Goal: Task Accomplishment & Management: Use online tool/utility

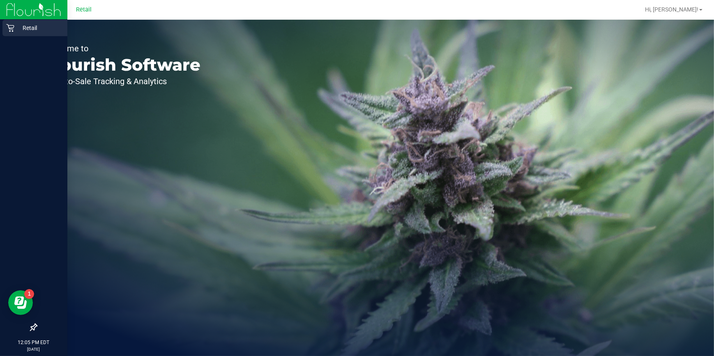
click at [11, 26] on icon at bounding box center [10, 28] width 8 height 8
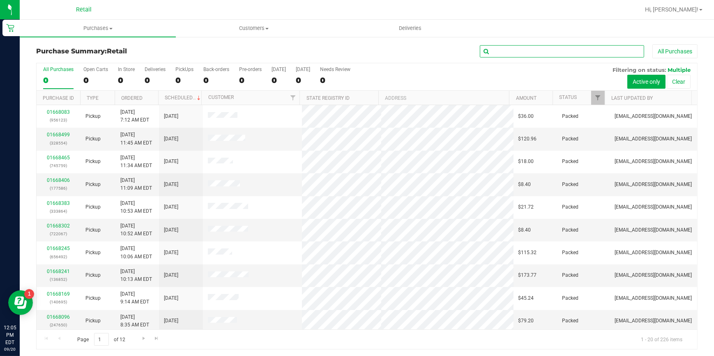
click at [503, 48] on input "text" at bounding box center [562, 51] width 164 height 12
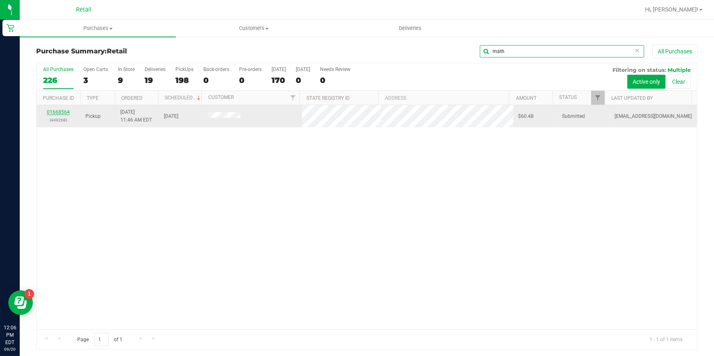
type input "math"
click at [57, 112] on link "01668564" at bounding box center [58, 112] width 23 height 6
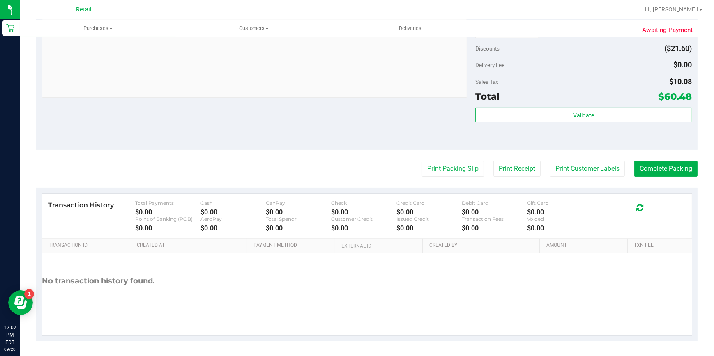
scroll to position [313, 0]
click at [650, 171] on button "Complete Packing" at bounding box center [665, 169] width 63 height 16
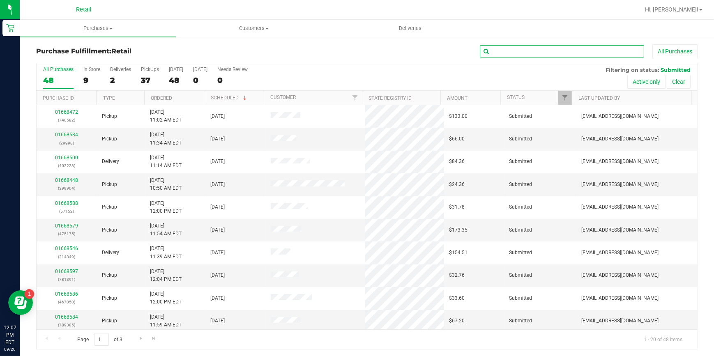
click at [503, 49] on input "text" at bounding box center [562, 51] width 164 height 12
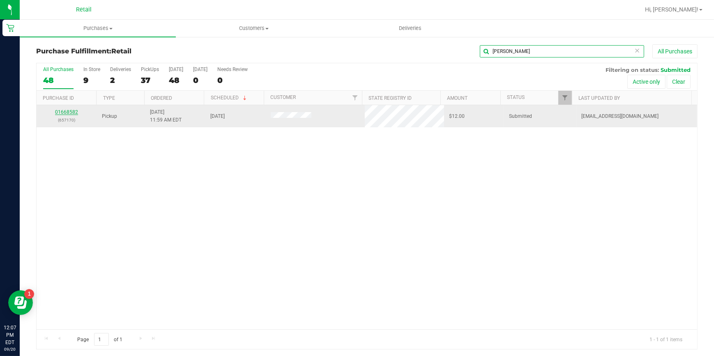
type input "[PERSON_NAME]"
click at [70, 110] on link "01668582" at bounding box center [66, 112] width 23 height 6
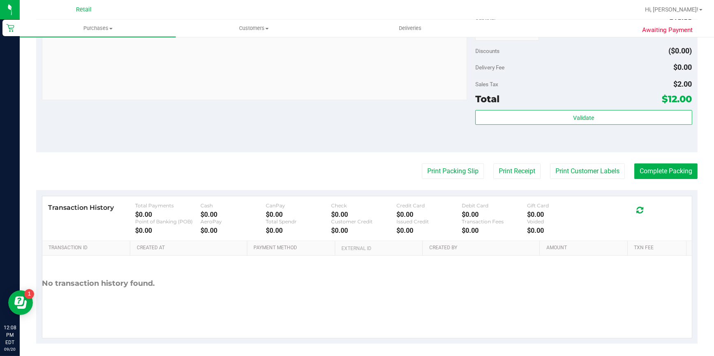
scroll to position [314, 0]
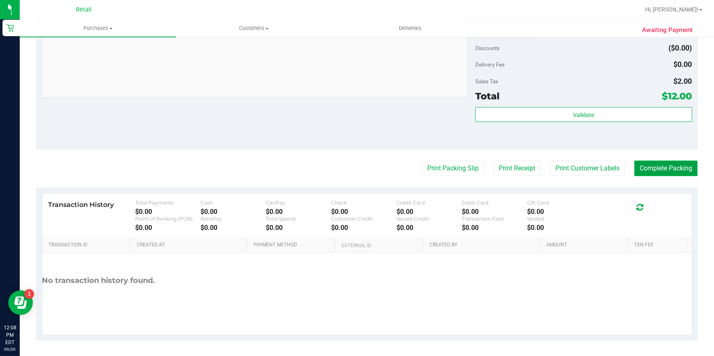
click at [651, 169] on button "Complete Packing" at bounding box center [665, 169] width 63 height 16
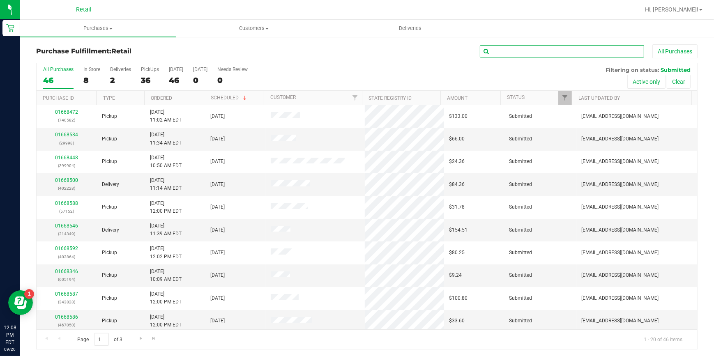
click at [530, 53] on input "text" at bounding box center [562, 51] width 164 height 12
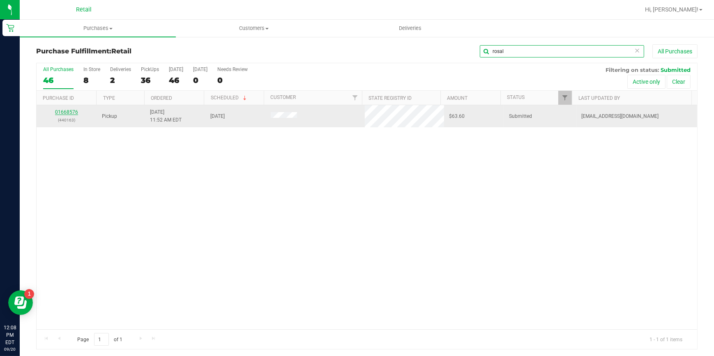
type input "rosal"
click at [69, 110] on link "01668576" at bounding box center [66, 112] width 23 height 6
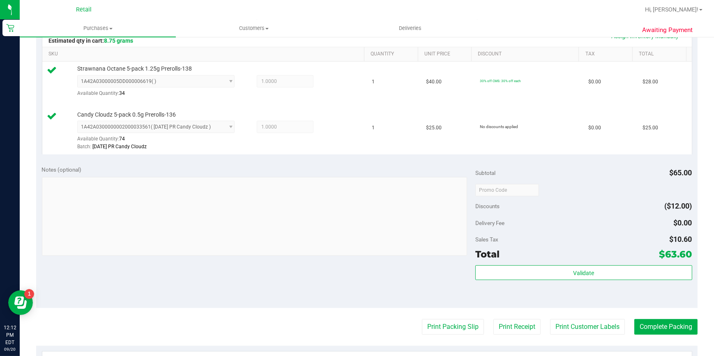
scroll to position [224, 0]
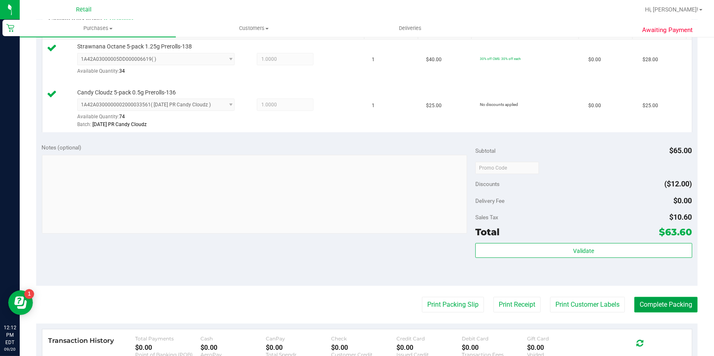
click at [680, 307] on button "Complete Packing" at bounding box center [665, 305] width 63 height 16
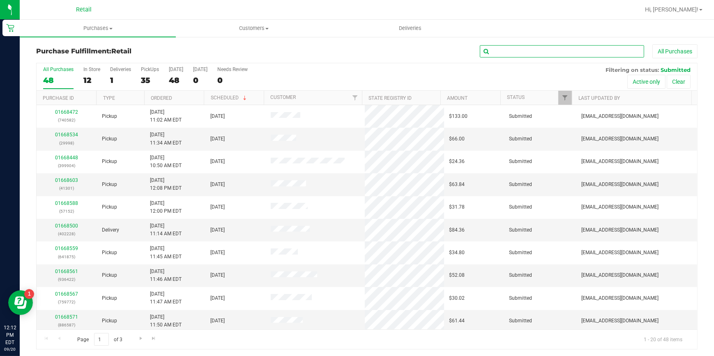
click at [550, 51] on input "text" at bounding box center [562, 51] width 164 height 12
click at [539, 53] on input "text" at bounding box center [562, 51] width 164 height 12
drag, startPoint x: 586, startPoint y: 52, endPoint x: 586, endPoint y: 46, distance: 6.6
click at [586, 50] on input "text" at bounding box center [562, 51] width 164 height 12
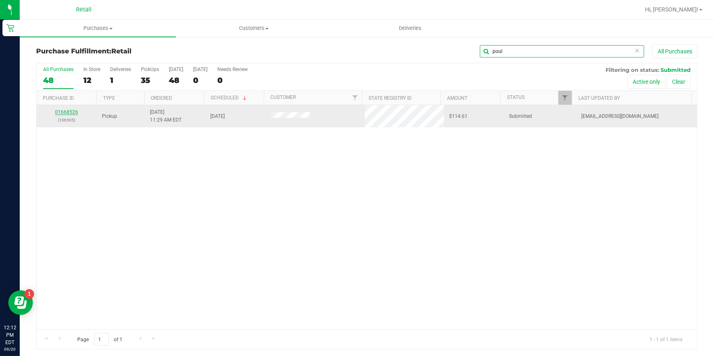
type input "poul"
click at [74, 113] on link "01668526" at bounding box center [66, 112] width 23 height 6
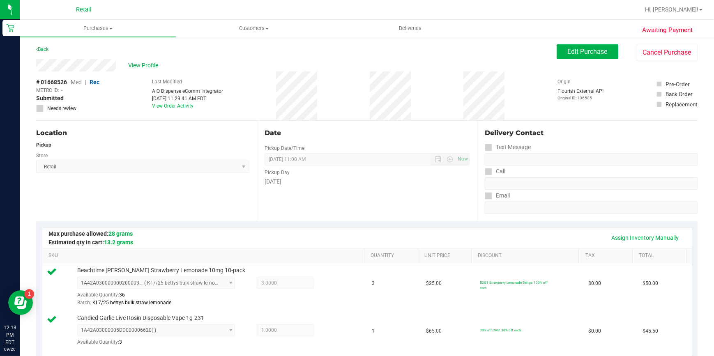
drag, startPoint x: 239, startPoint y: 194, endPoint x: 157, endPoint y: 195, distance: 81.3
click at [157, 195] on div "Location Pickup Store Retail Select Store Retail" at bounding box center [146, 171] width 221 height 101
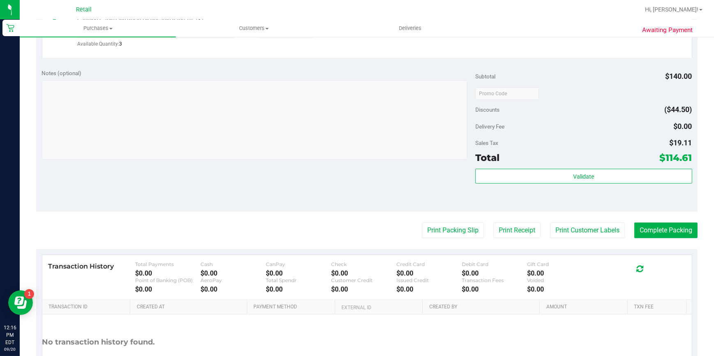
scroll to position [299, 0]
click at [639, 231] on button "Complete Packing" at bounding box center [665, 230] width 63 height 16
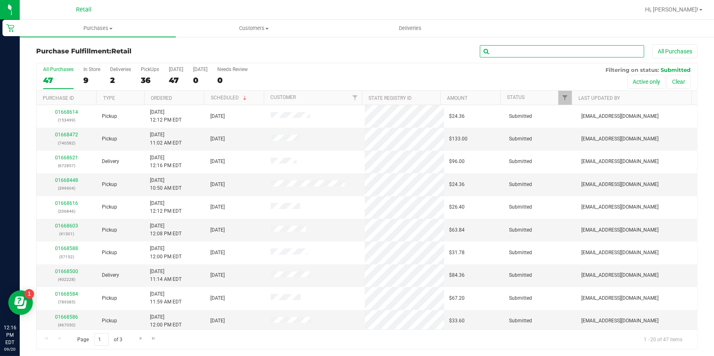
click at [542, 53] on input "text" at bounding box center [562, 51] width 164 height 12
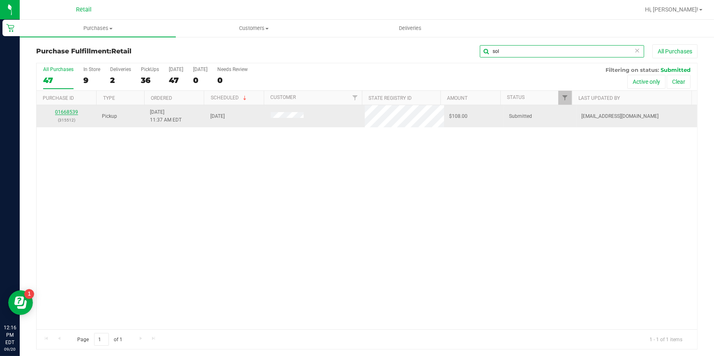
type input "sol"
click at [66, 113] on link "01668539" at bounding box center [66, 112] width 23 height 6
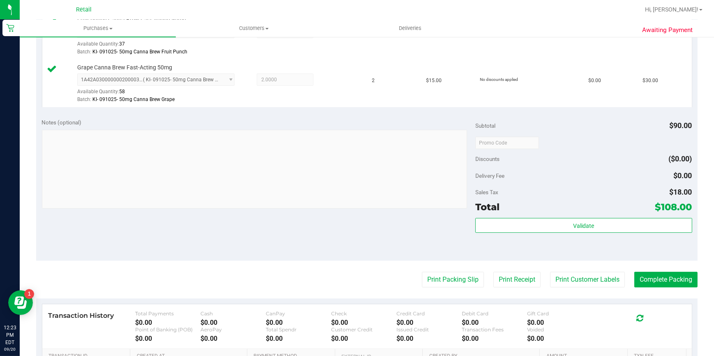
scroll to position [373, 0]
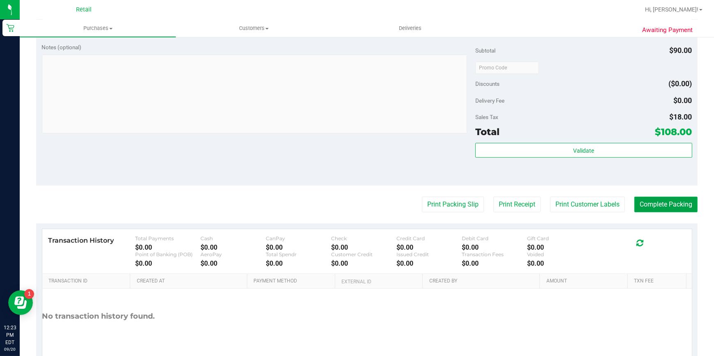
click at [650, 202] on button "Complete Packing" at bounding box center [665, 205] width 63 height 16
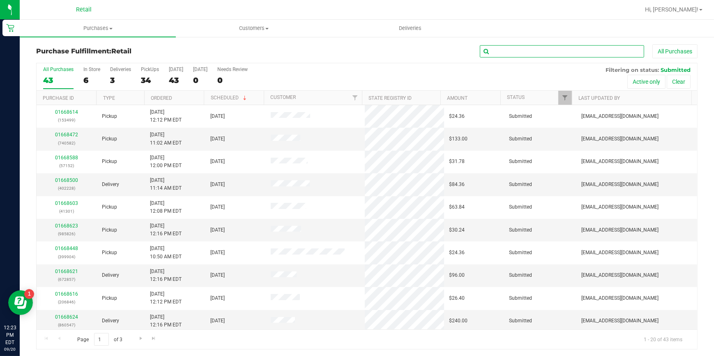
click at [550, 54] on input "text" at bounding box center [562, 51] width 164 height 12
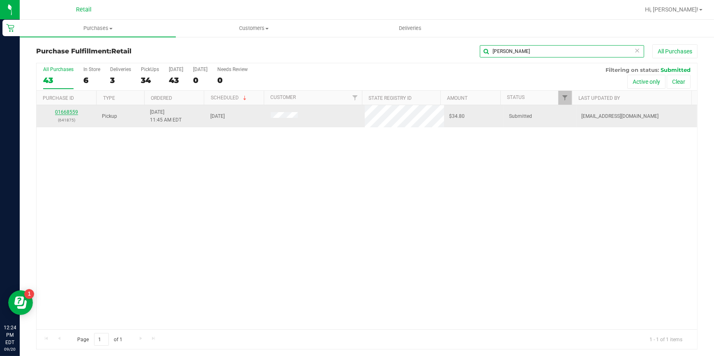
type input "[PERSON_NAME]"
click at [71, 114] on link "01668559" at bounding box center [66, 112] width 23 height 6
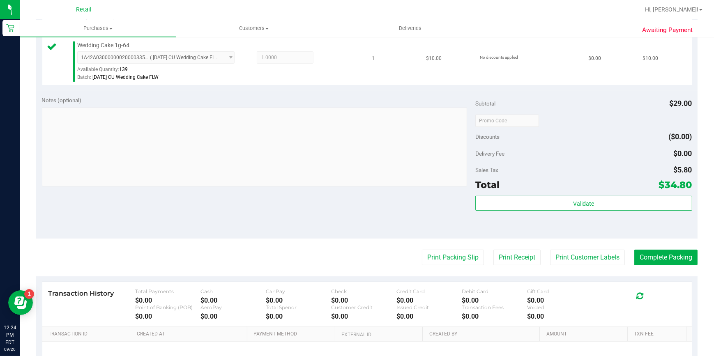
scroll to position [336, 0]
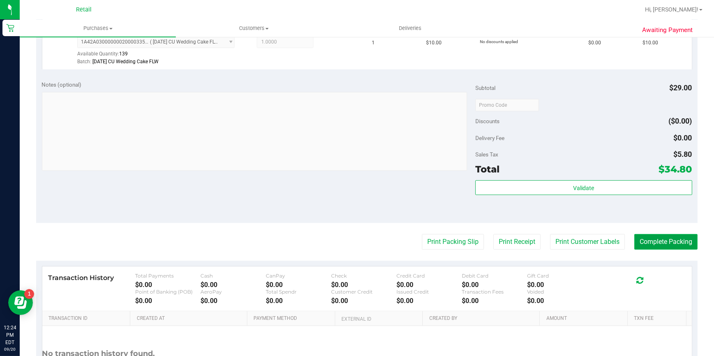
click at [680, 240] on button "Complete Packing" at bounding box center [665, 242] width 63 height 16
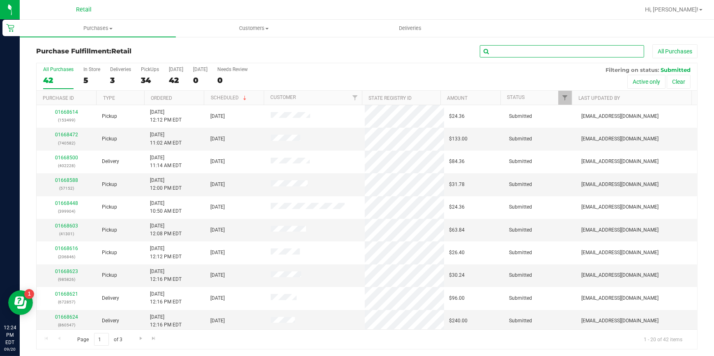
click at [533, 45] on input "text" at bounding box center [562, 51] width 164 height 12
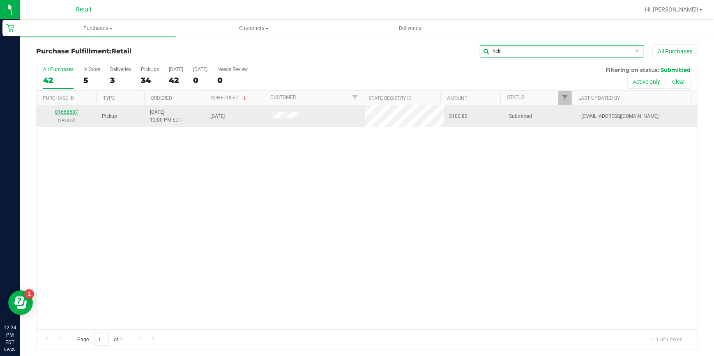
type input "rickl"
click at [67, 113] on link "01668587" at bounding box center [66, 112] width 23 height 6
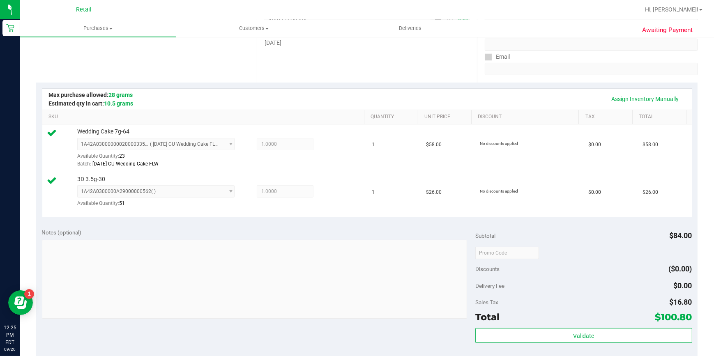
scroll to position [224, 0]
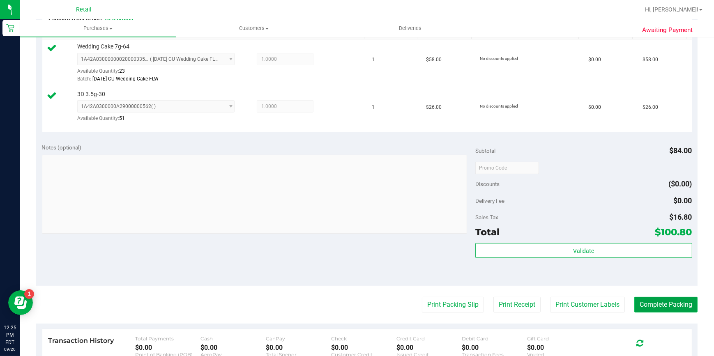
click at [634, 307] on button "Complete Packing" at bounding box center [665, 305] width 63 height 16
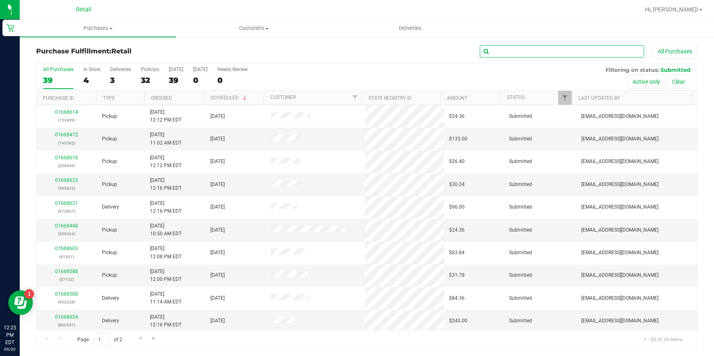
click at [565, 56] on input "text" at bounding box center [562, 51] width 164 height 12
click at [564, 53] on input "text" at bounding box center [562, 51] width 164 height 12
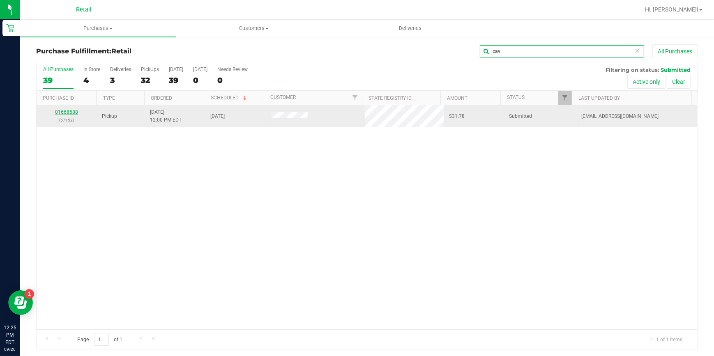
type input "cav"
click at [75, 113] on link "01668588" at bounding box center [66, 112] width 23 height 6
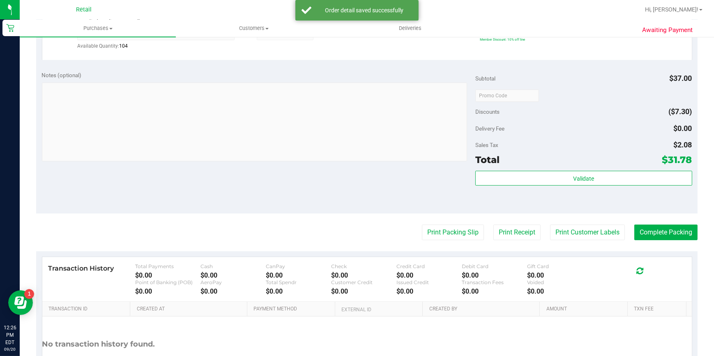
scroll to position [299, 0]
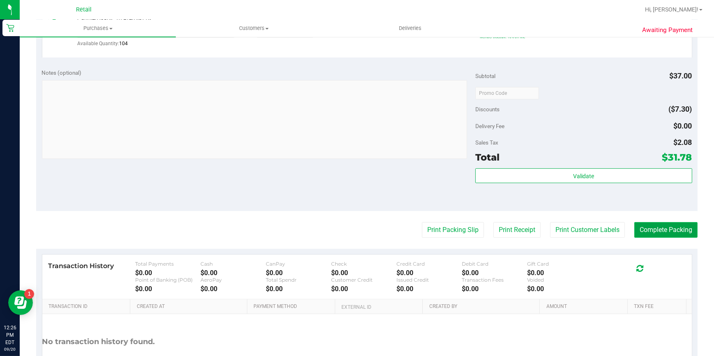
click at [675, 223] on button "Complete Packing" at bounding box center [665, 230] width 63 height 16
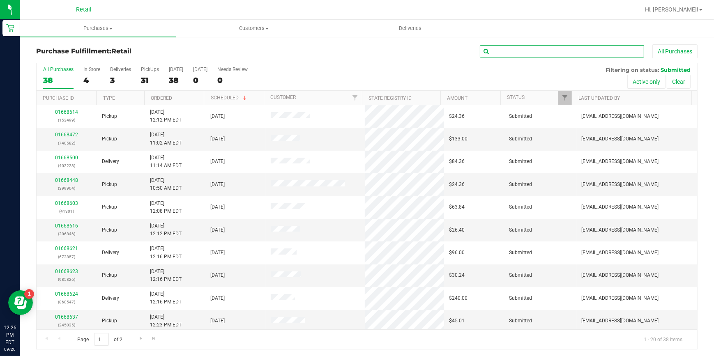
click at [568, 53] on input "text" at bounding box center [562, 51] width 164 height 12
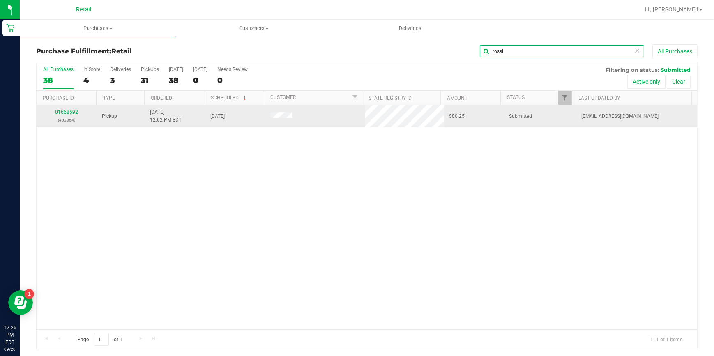
type input "rossi"
click at [74, 112] on link "01668592" at bounding box center [66, 112] width 23 height 6
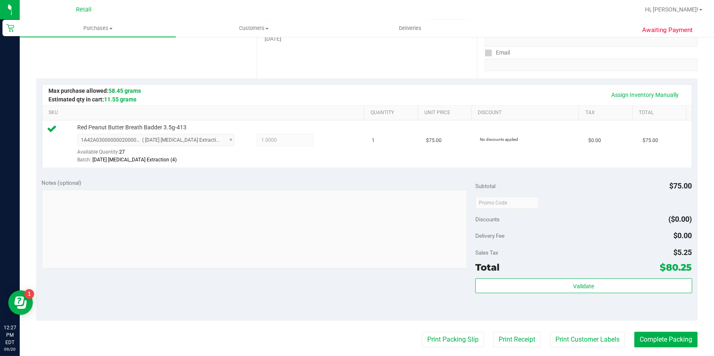
scroll to position [149, 0]
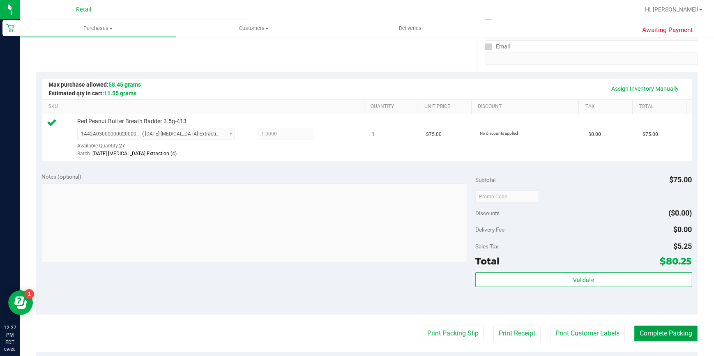
click at [646, 329] on button "Complete Packing" at bounding box center [665, 334] width 63 height 16
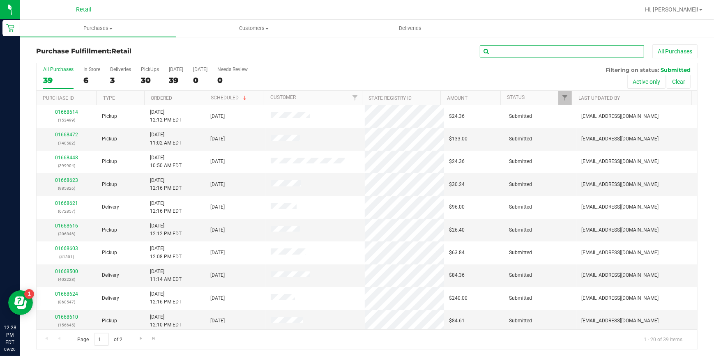
click at [545, 53] on input "text" at bounding box center [562, 51] width 164 height 12
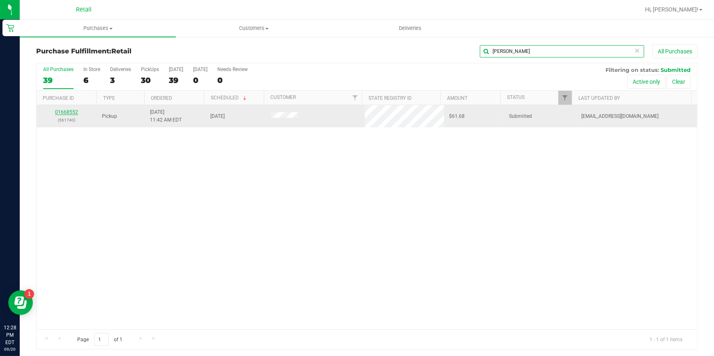
type input "[PERSON_NAME]"
click at [70, 109] on link "01668552" at bounding box center [66, 112] width 23 height 6
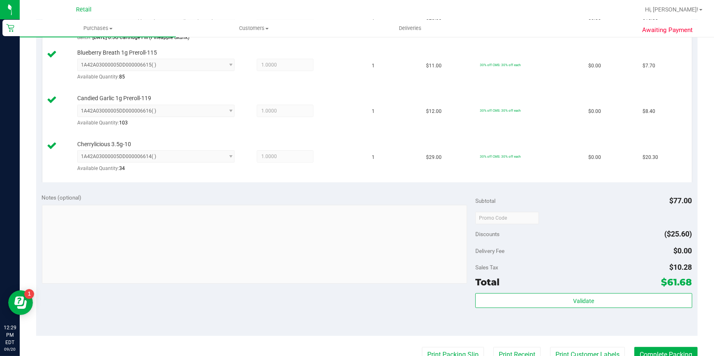
scroll to position [373, 0]
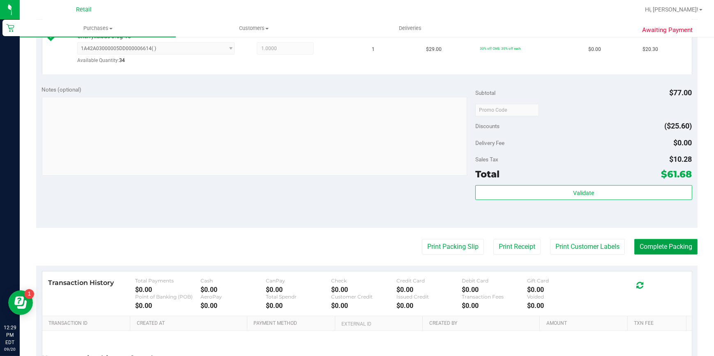
click at [644, 251] on button "Complete Packing" at bounding box center [665, 247] width 63 height 16
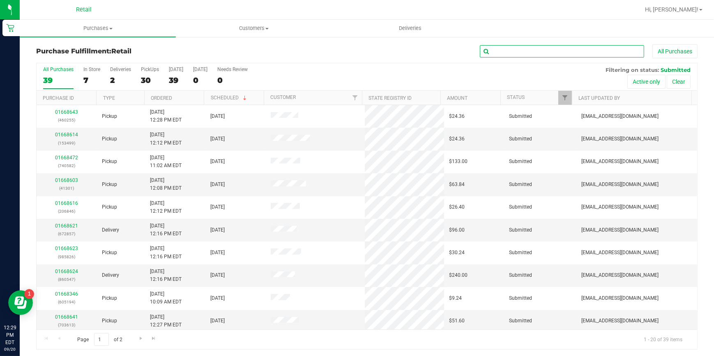
click at [517, 53] on input "text" at bounding box center [562, 51] width 164 height 12
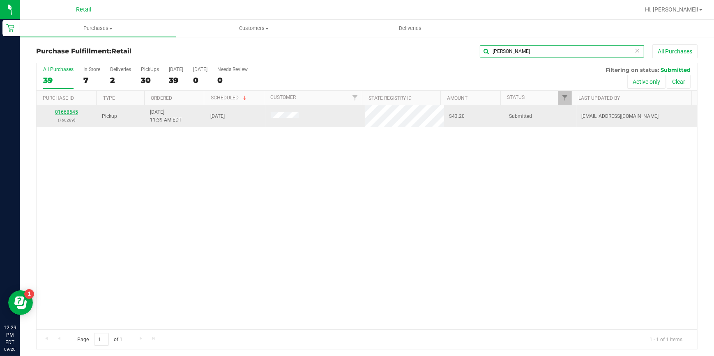
type input "[PERSON_NAME]"
click at [70, 111] on link "01668545" at bounding box center [66, 112] width 23 height 6
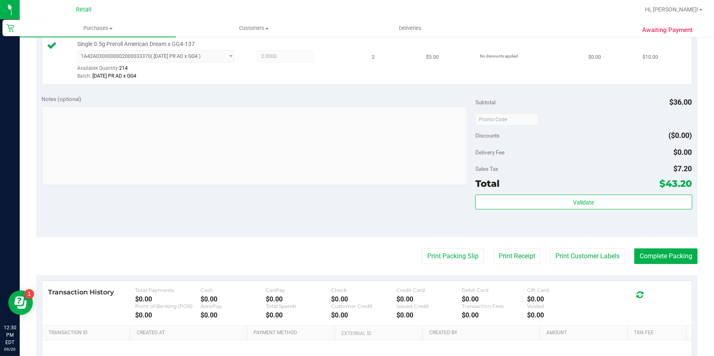
scroll to position [299, 0]
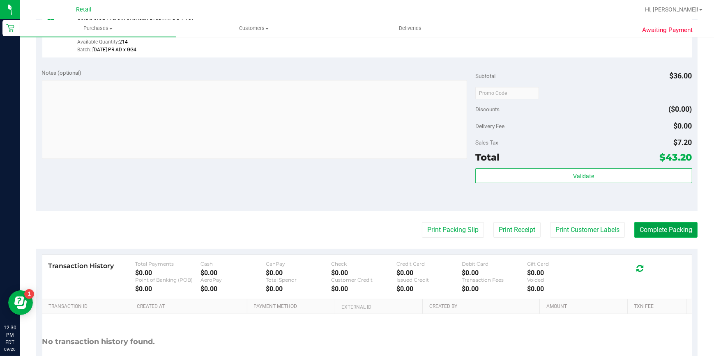
click at [634, 227] on button "Complete Packing" at bounding box center [665, 230] width 63 height 16
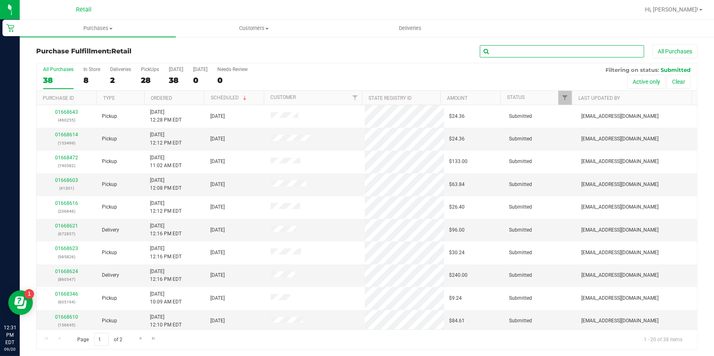
click at [509, 53] on input "text" at bounding box center [562, 51] width 164 height 12
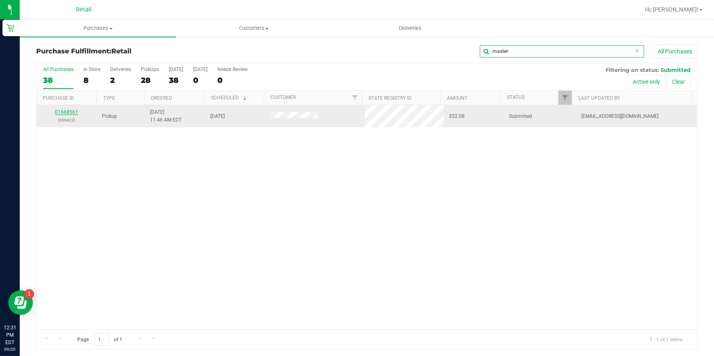
type input "master"
click at [66, 113] on link "01668561" at bounding box center [66, 112] width 23 height 6
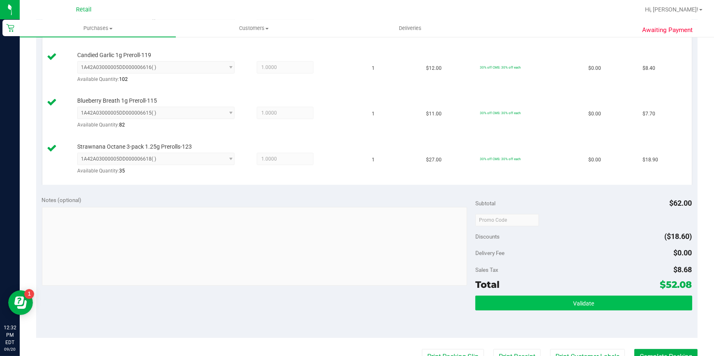
scroll to position [336, 0]
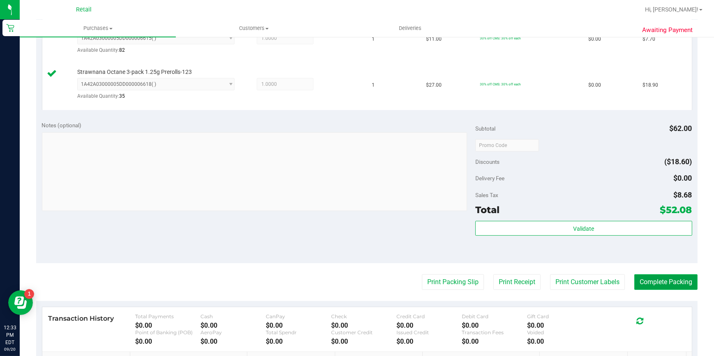
click at [658, 283] on button "Complete Packing" at bounding box center [665, 282] width 63 height 16
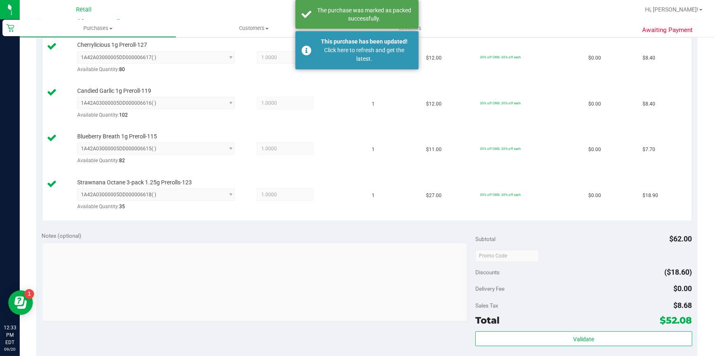
scroll to position [112, 0]
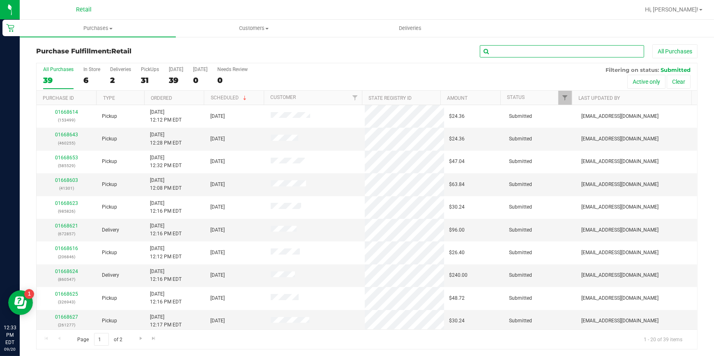
click at [517, 46] on input "text" at bounding box center [562, 51] width 164 height 12
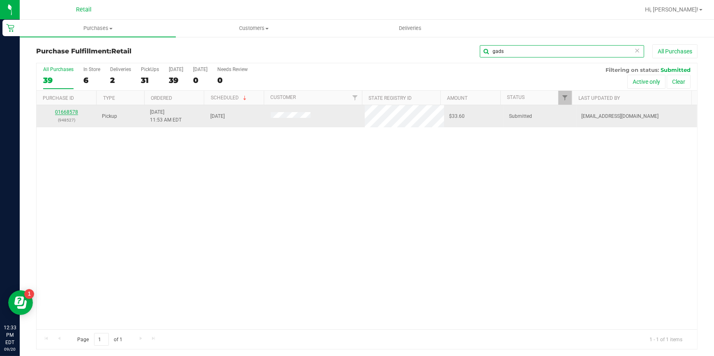
type input "gads"
click at [69, 112] on link "01668578" at bounding box center [66, 112] width 23 height 6
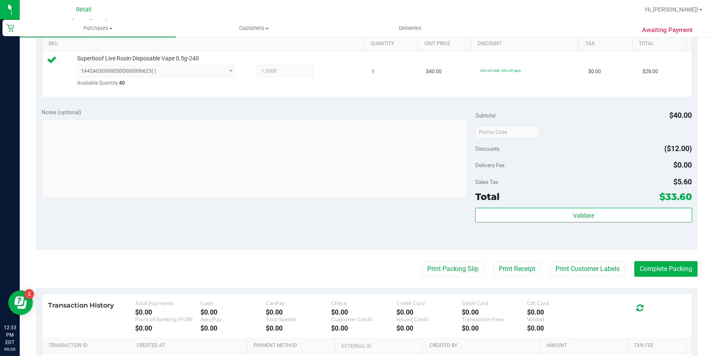
scroll to position [224, 0]
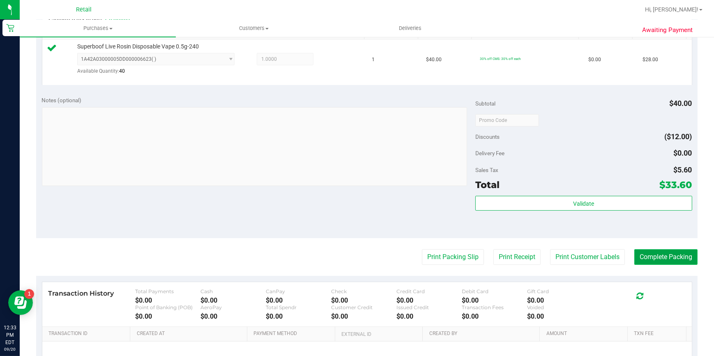
click at [647, 259] on button "Complete Packing" at bounding box center [665, 257] width 63 height 16
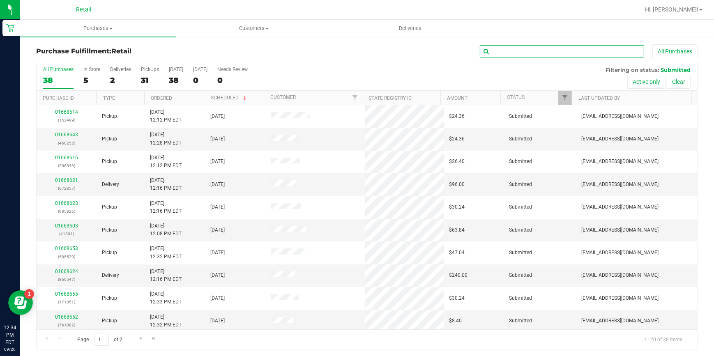
click at [515, 53] on input "text" at bounding box center [562, 51] width 164 height 12
click at [515, 52] on input "text" at bounding box center [562, 51] width 164 height 12
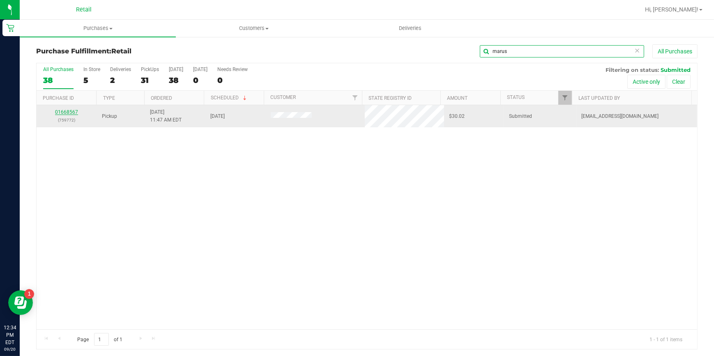
type input "marus"
click at [71, 112] on link "01668567" at bounding box center [66, 112] width 23 height 6
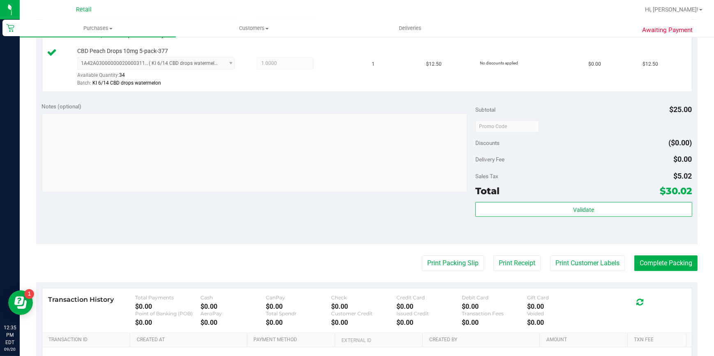
scroll to position [299, 0]
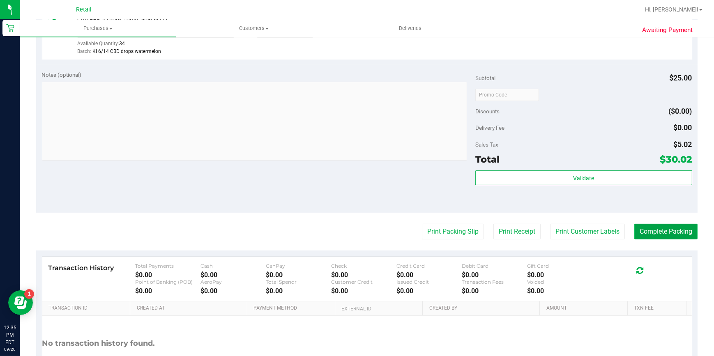
click at [665, 233] on button "Complete Packing" at bounding box center [665, 232] width 63 height 16
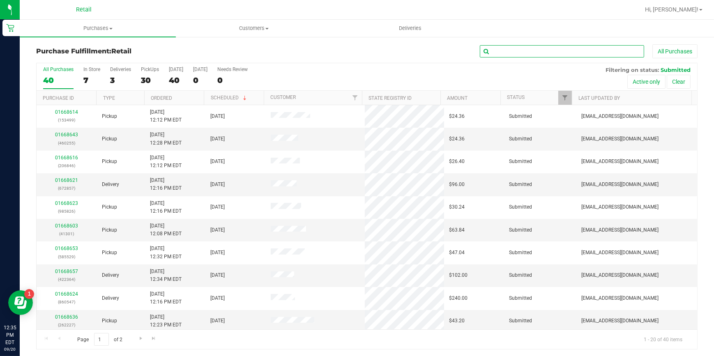
click at [530, 51] on input "text" at bounding box center [562, 51] width 164 height 12
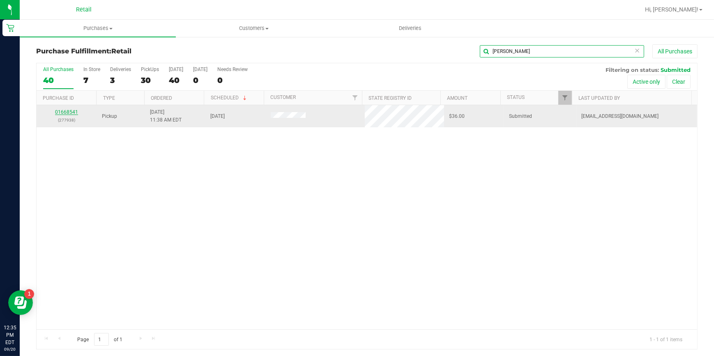
type input "[PERSON_NAME]"
click at [67, 111] on link "01668541" at bounding box center [66, 112] width 23 height 6
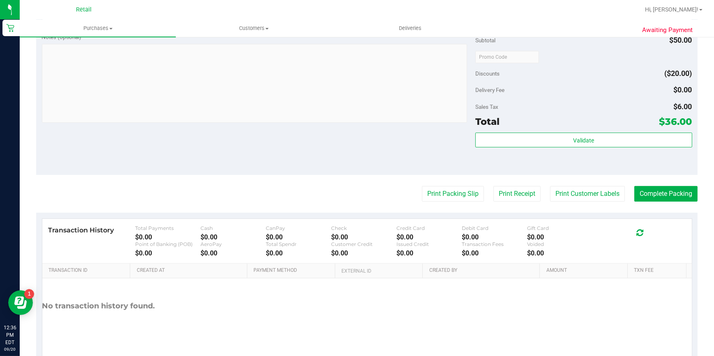
scroll to position [314, 0]
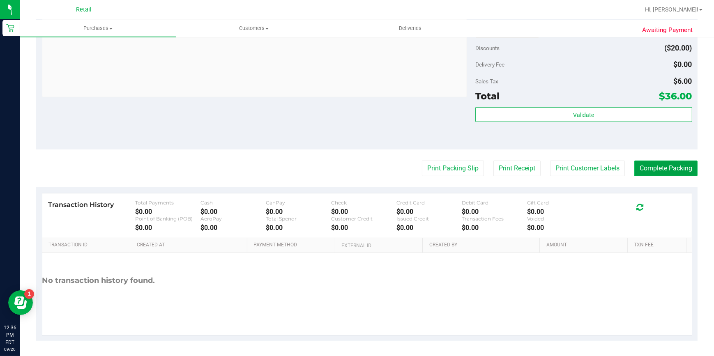
click at [652, 170] on button "Complete Packing" at bounding box center [665, 169] width 63 height 16
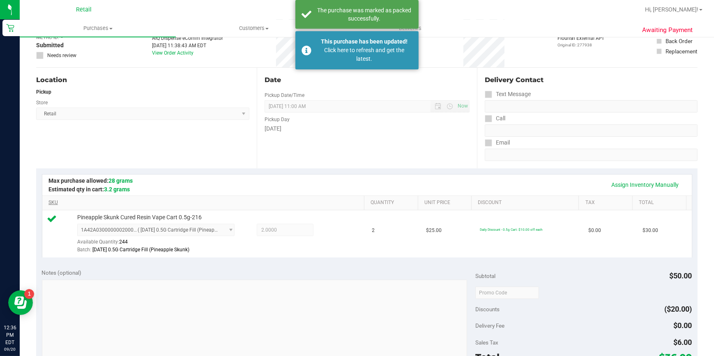
scroll to position [0, 0]
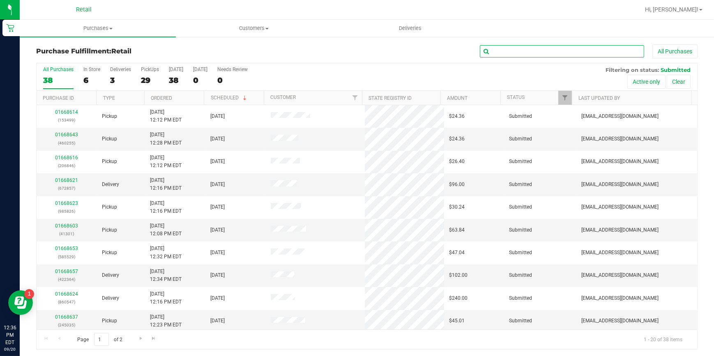
click at [512, 48] on input "text" at bounding box center [562, 51] width 164 height 12
click at [509, 49] on input "text" at bounding box center [562, 51] width 164 height 12
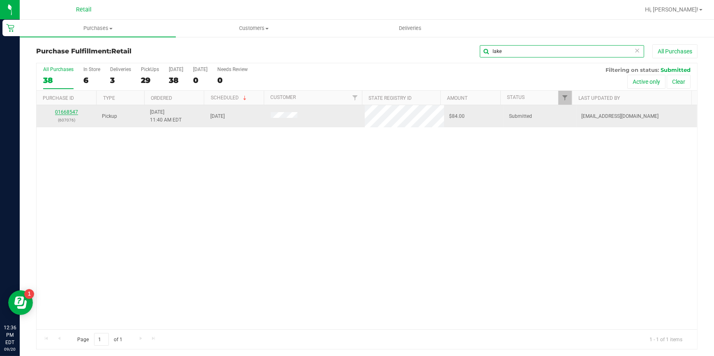
type input "lake"
click at [64, 112] on link "01668547" at bounding box center [66, 112] width 23 height 6
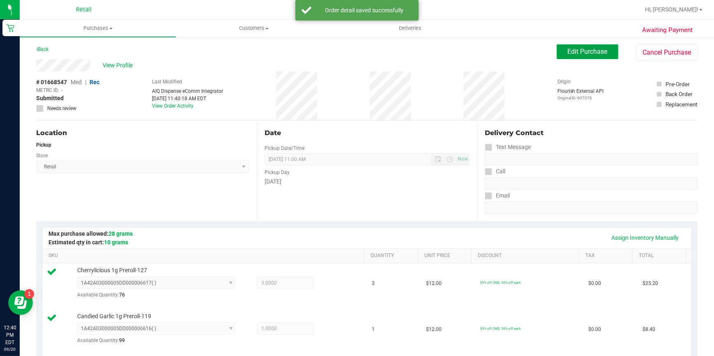
click at [591, 53] on span "Edit Purchase" at bounding box center [588, 52] width 40 height 8
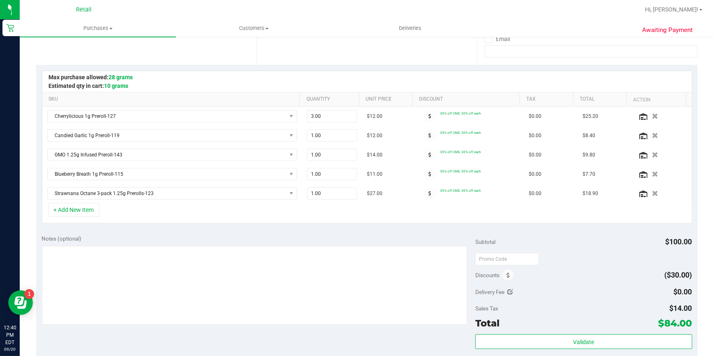
scroll to position [186, 0]
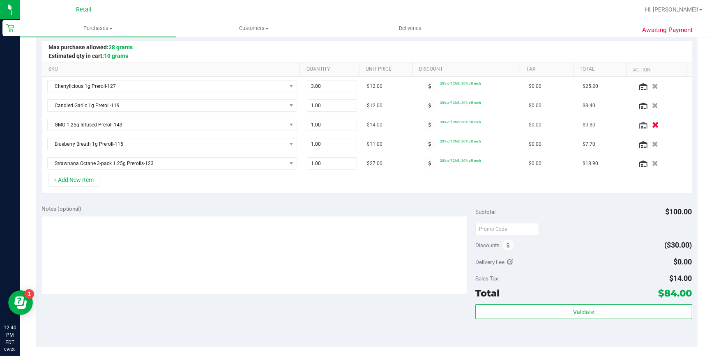
click at [652, 123] on icon "button" at bounding box center [655, 125] width 7 height 6
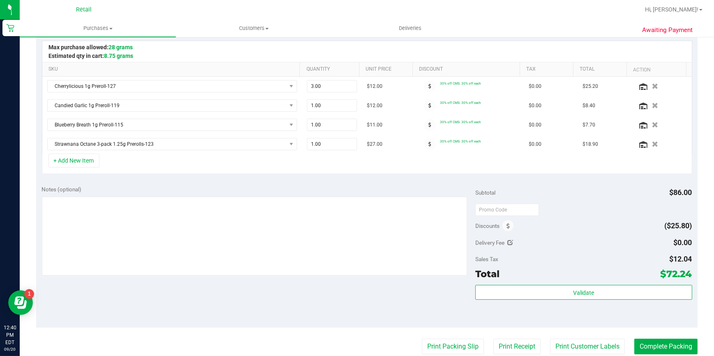
scroll to position [0, 0]
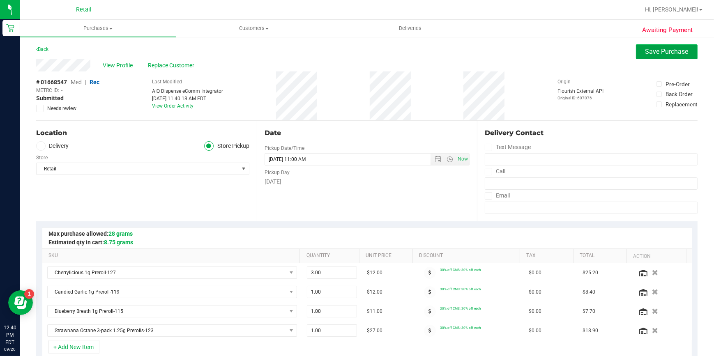
click at [651, 49] on span "Save Purchase" at bounding box center [666, 52] width 43 height 8
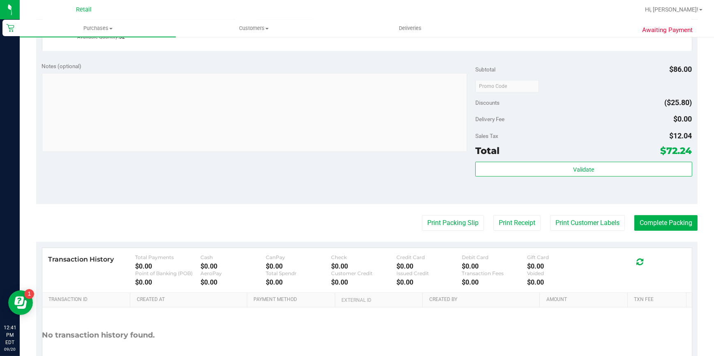
scroll to position [448, 0]
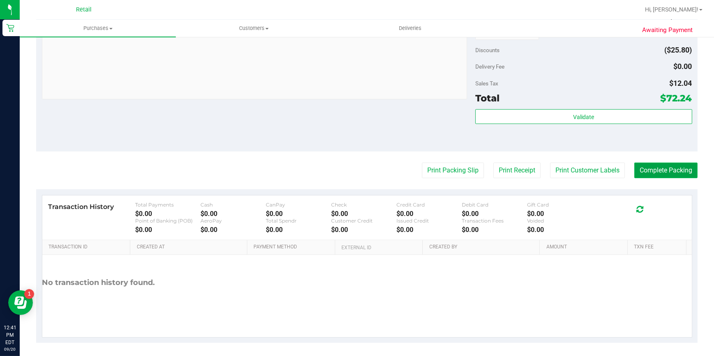
click at [661, 168] on button "Complete Packing" at bounding box center [665, 171] width 63 height 16
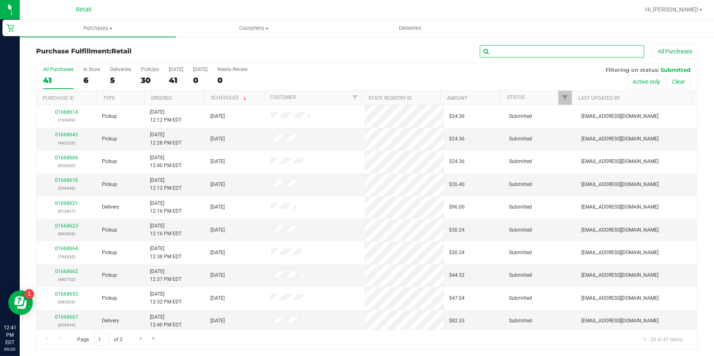
click at [497, 53] on input "text" at bounding box center [562, 51] width 164 height 12
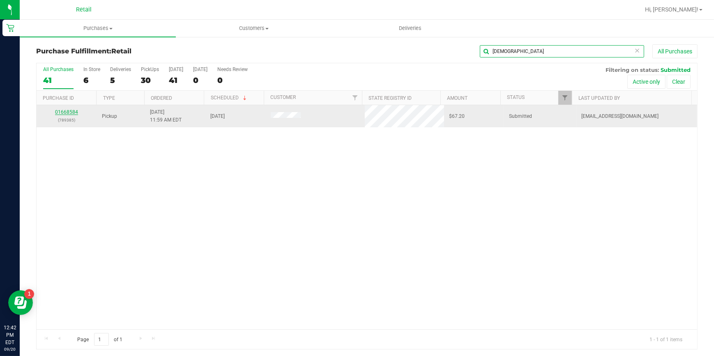
type input "[DEMOGRAPHIC_DATA]"
click at [62, 111] on link "01668584" at bounding box center [66, 112] width 23 height 6
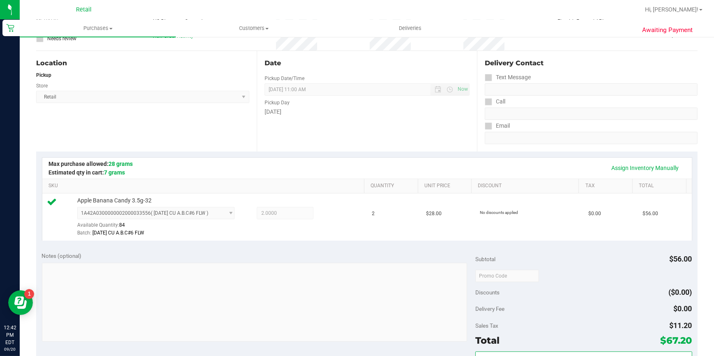
scroll to position [224, 0]
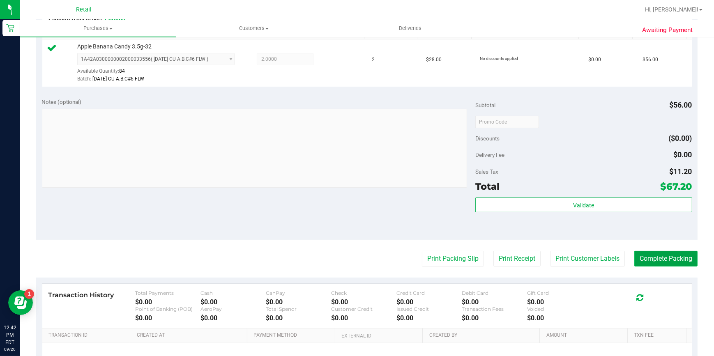
click at [634, 258] on button "Complete Packing" at bounding box center [665, 259] width 63 height 16
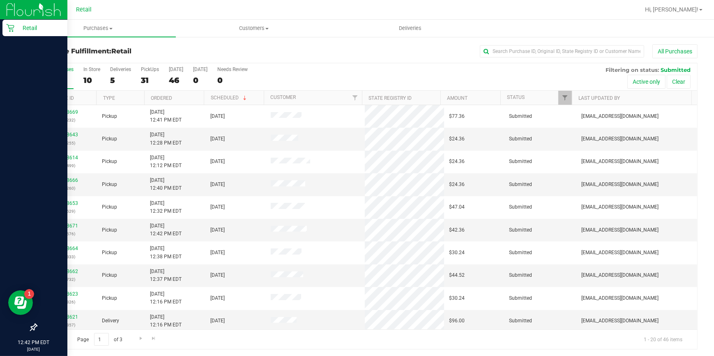
click at [11, 32] on div "Retail" at bounding box center [34, 28] width 65 height 16
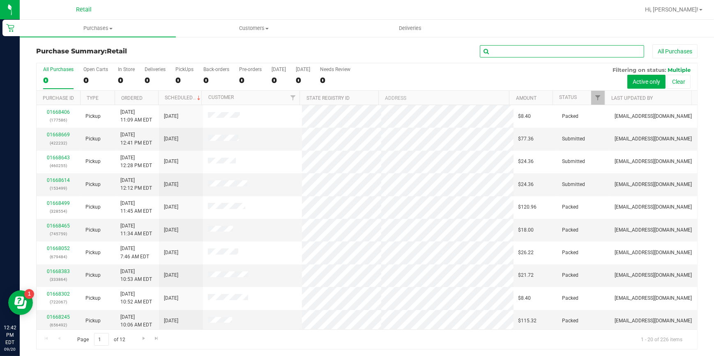
click at [545, 49] on input "text" at bounding box center [562, 51] width 164 height 12
click at [530, 50] on input "text" at bounding box center [562, 51] width 164 height 12
click at [504, 50] on input "text" at bounding box center [562, 51] width 164 height 12
click at [98, 31] on span "Purchases" at bounding box center [98, 28] width 156 height 7
click at [102, 46] on span "Summary of purchases" at bounding box center [62, 49] width 84 height 7
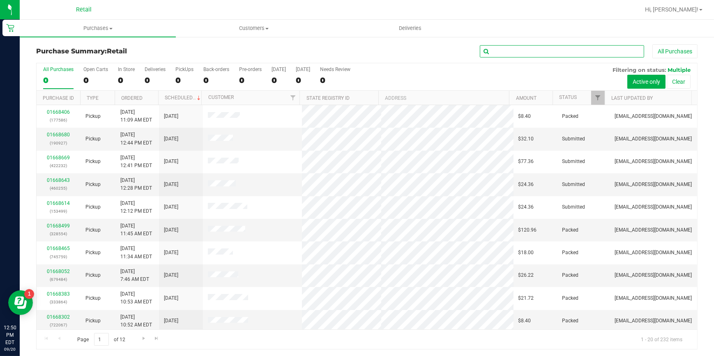
click at [528, 50] on input "text" at bounding box center [562, 51] width 164 height 12
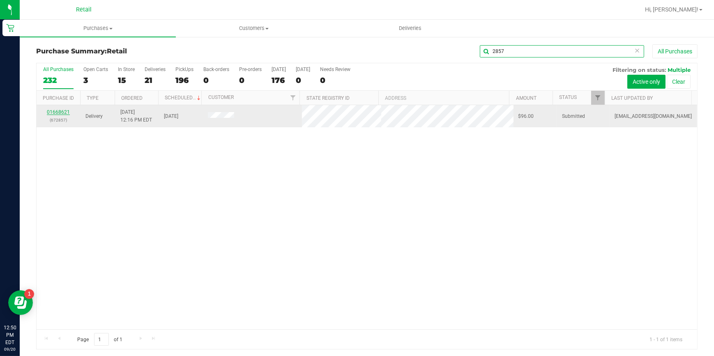
type input "2857"
click at [55, 112] on link "01668621" at bounding box center [58, 112] width 23 height 6
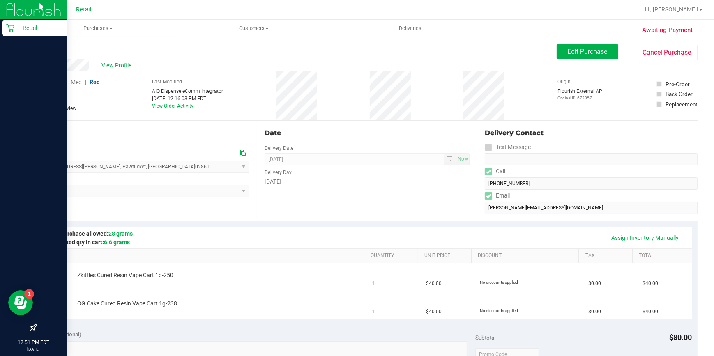
click at [7, 28] on icon at bounding box center [10, 28] width 8 height 8
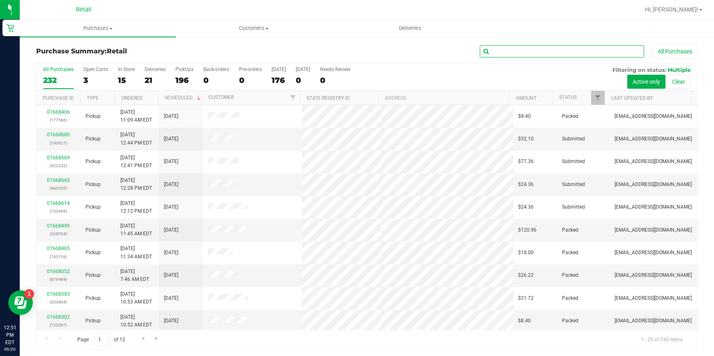
click at [542, 51] on input "text" at bounding box center [562, 51] width 164 height 12
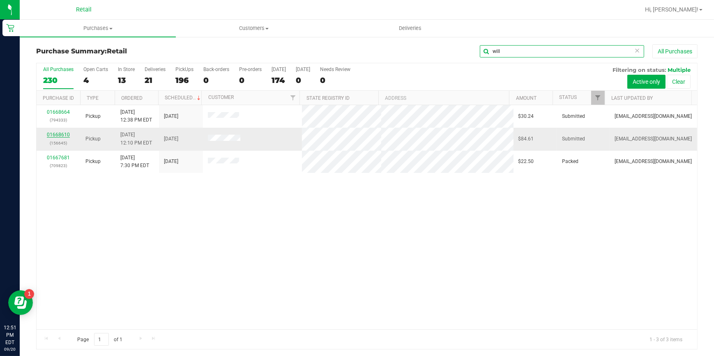
type input "will"
click at [63, 136] on link "01668610" at bounding box center [58, 135] width 23 height 6
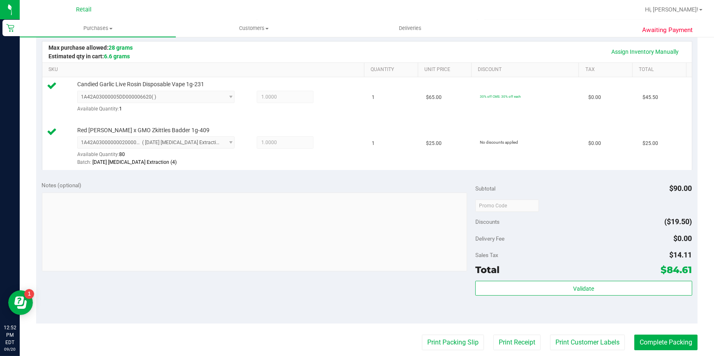
scroll to position [186, 0]
click at [649, 345] on button "Complete Packing" at bounding box center [665, 342] width 63 height 16
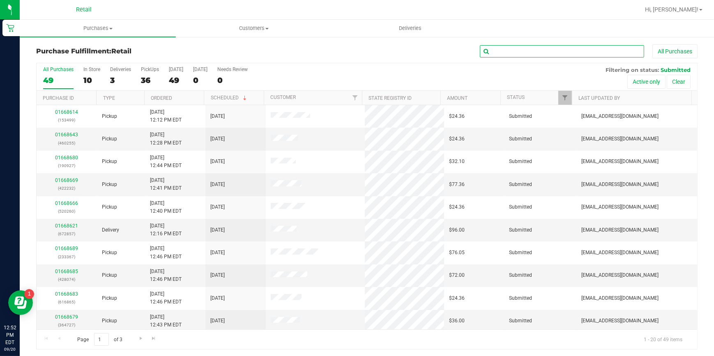
click at [511, 49] on input "text" at bounding box center [562, 51] width 164 height 12
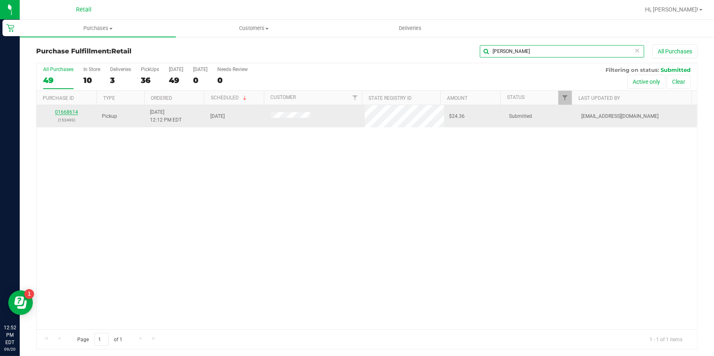
type input "[PERSON_NAME]"
click at [62, 112] on link "01668614" at bounding box center [66, 112] width 23 height 6
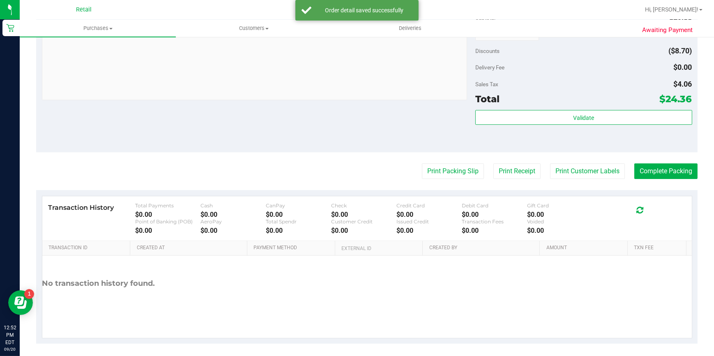
scroll to position [313, 0]
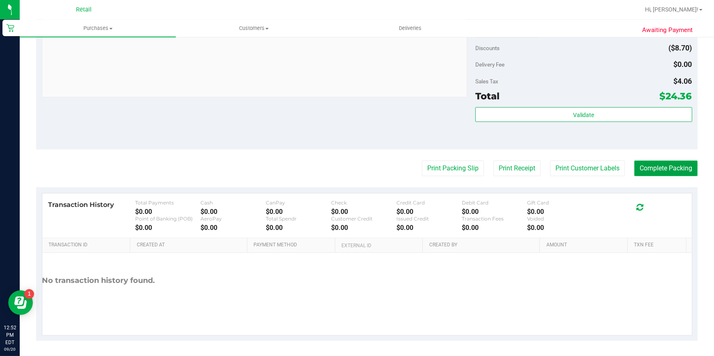
click at [636, 169] on button "Complete Packing" at bounding box center [665, 169] width 63 height 16
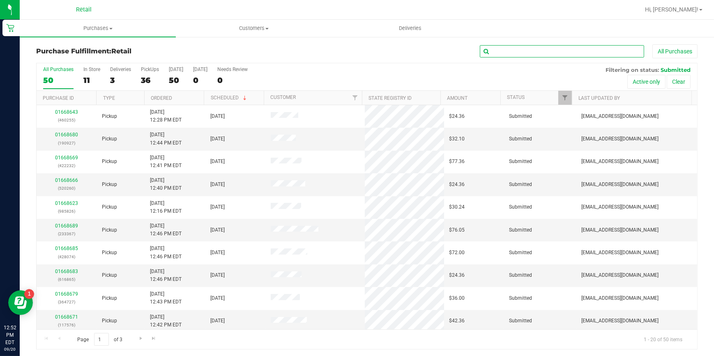
click at [516, 52] on input "text" at bounding box center [562, 51] width 164 height 12
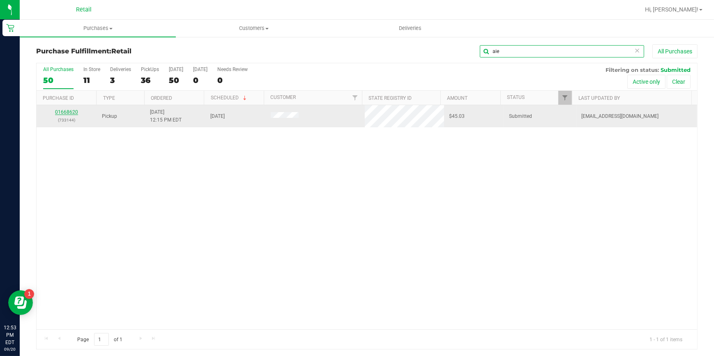
type input "aie"
click at [66, 112] on link "01668620" at bounding box center [66, 112] width 23 height 6
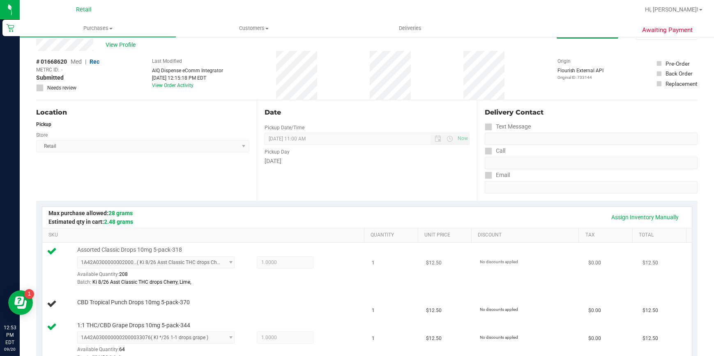
scroll to position [37, 0]
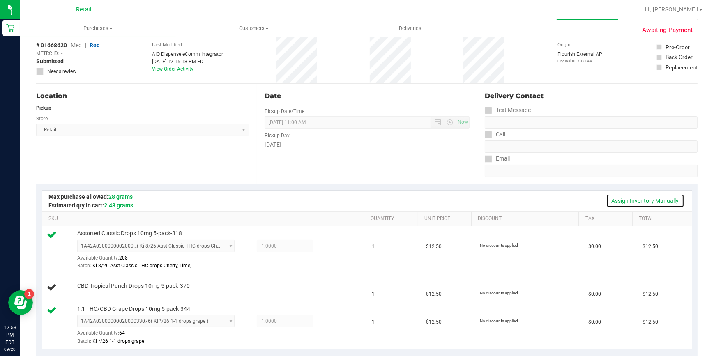
click at [624, 205] on link "Assign Inventory Manually" at bounding box center [645, 201] width 78 height 14
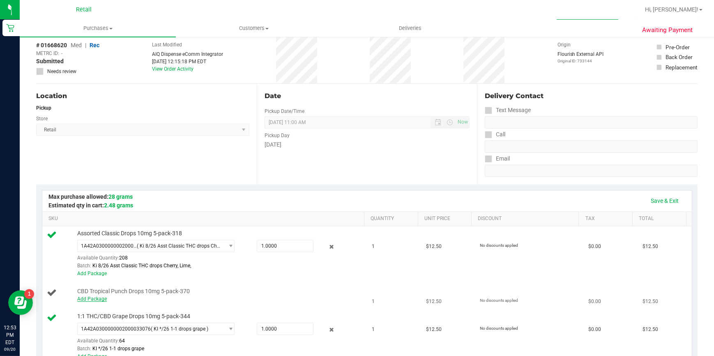
click at [83, 298] on link "Add Package" at bounding box center [92, 299] width 30 height 6
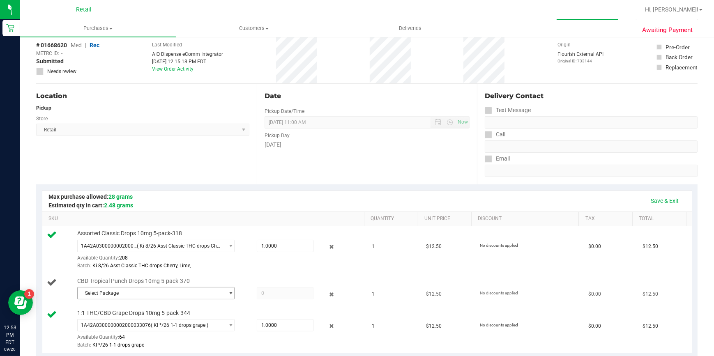
click at [228, 293] on span "select" at bounding box center [231, 293] width 6 height 7
click at [124, 326] on span "1A42A0300000002000031085" at bounding box center [117, 327] width 70 height 6
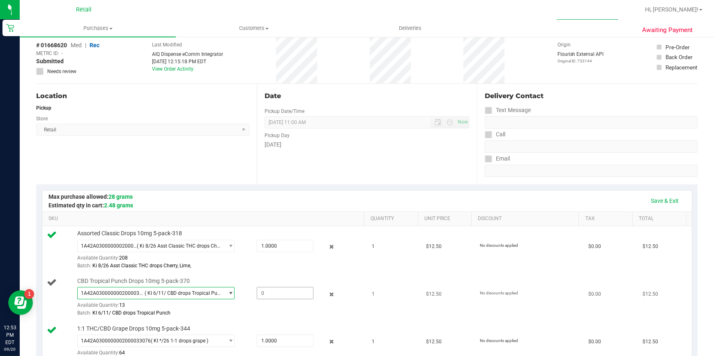
click at [267, 292] on span at bounding box center [285, 293] width 57 height 12
type input "1"
type input "1.0000"
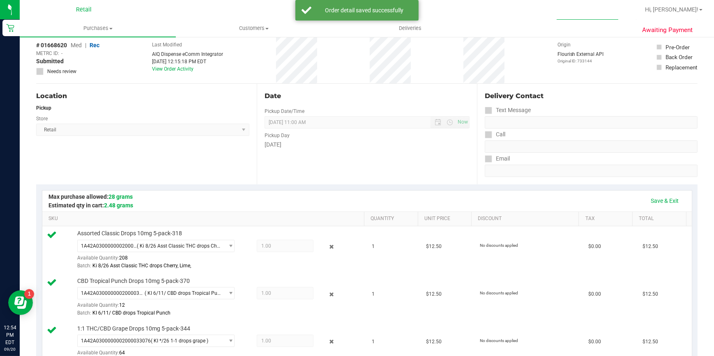
click at [388, 160] on div "Date Pickup Date/Time [DATE] Now [DATE] 11:00 AM Now Pickup Day [DATE]" at bounding box center [367, 134] width 221 height 101
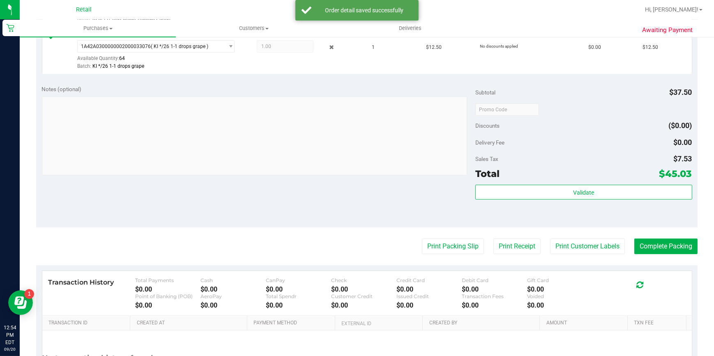
scroll to position [336, 0]
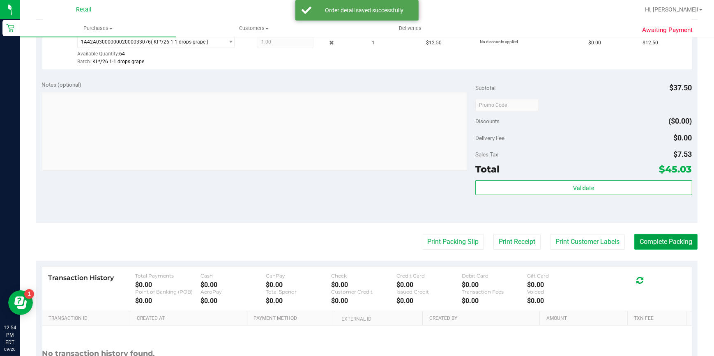
click at [647, 246] on button "Complete Packing" at bounding box center [665, 242] width 63 height 16
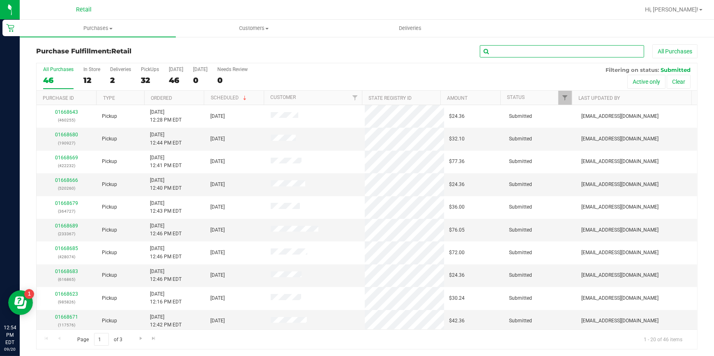
click at [526, 45] on input "text" at bounding box center [562, 51] width 164 height 12
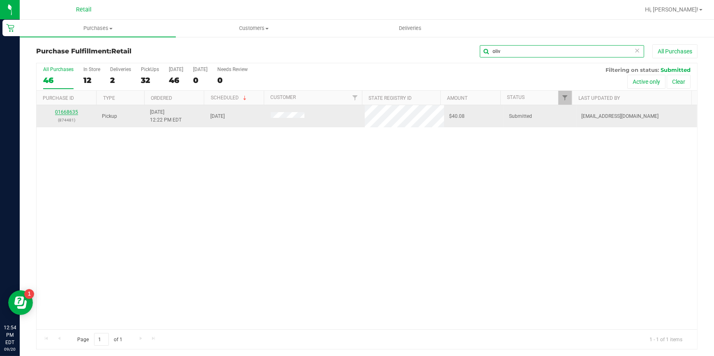
type input "oliv"
click at [64, 109] on link "01668635" at bounding box center [66, 112] width 23 height 6
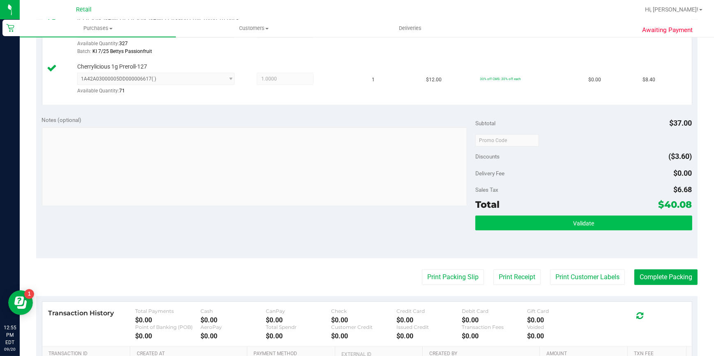
scroll to position [261, 0]
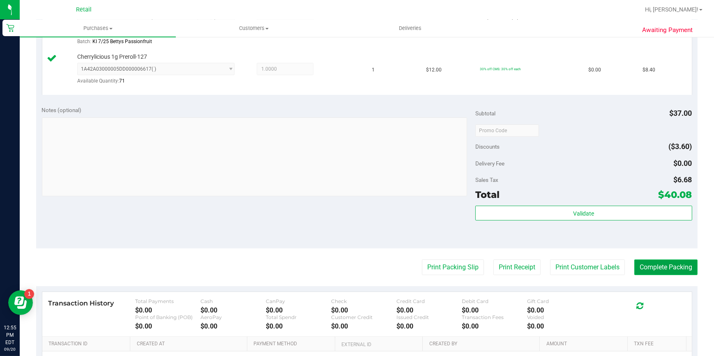
click at [677, 265] on button "Complete Packing" at bounding box center [665, 268] width 63 height 16
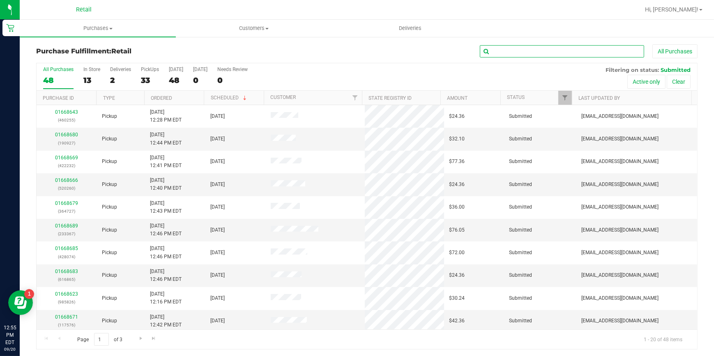
click at [577, 52] on input "text" at bounding box center [562, 51] width 164 height 12
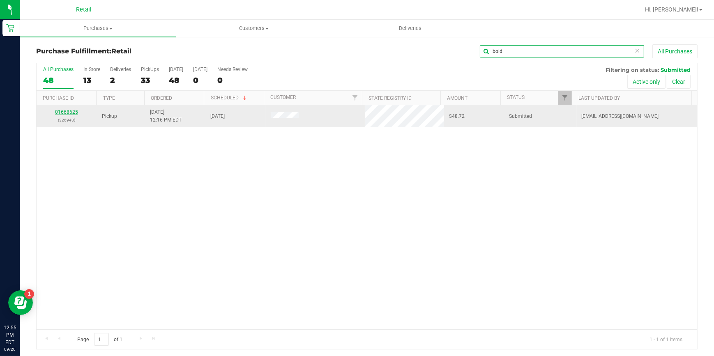
type input "bold"
click at [74, 113] on link "01668625" at bounding box center [66, 112] width 23 height 6
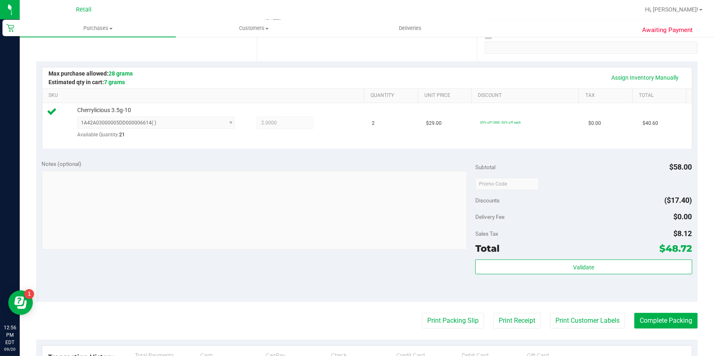
scroll to position [224, 0]
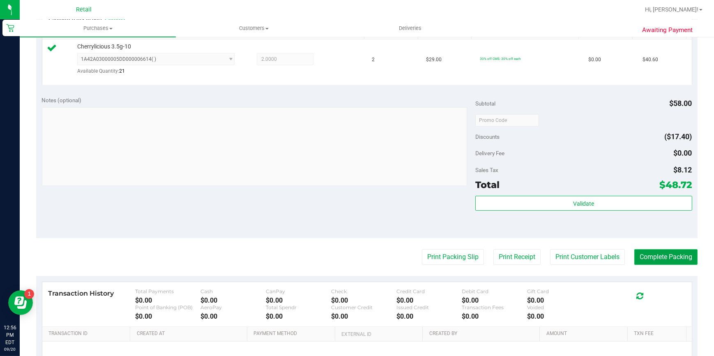
click at [654, 251] on button "Complete Packing" at bounding box center [665, 257] width 63 height 16
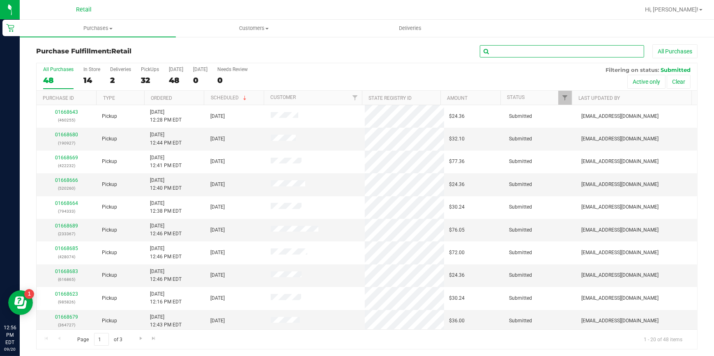
click at [549, 49] on input "text" at bounding box center [562, 51] width 164 height 12
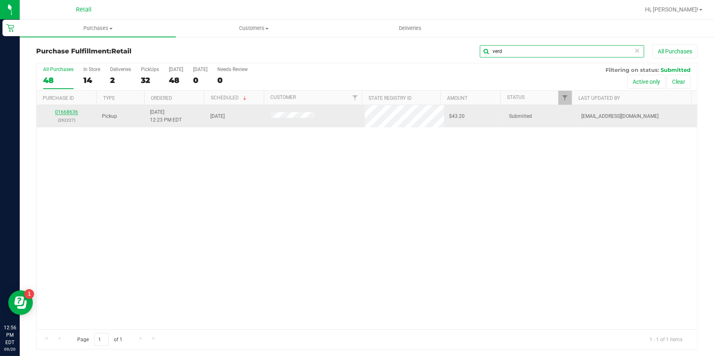
type input "verd"
click at [71, 112] on link "01668636" at bounding box center [66, 112] width 23 height 6
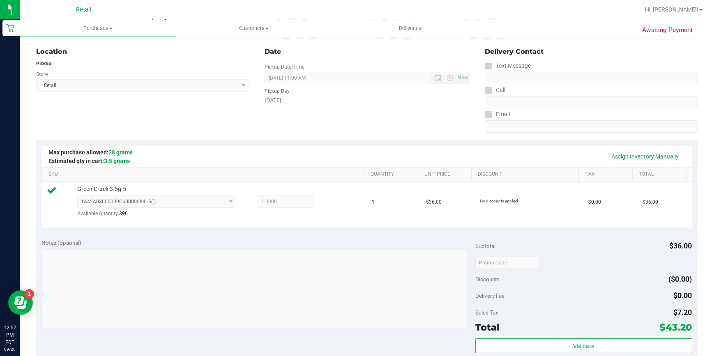
scroll to position [224, 0]
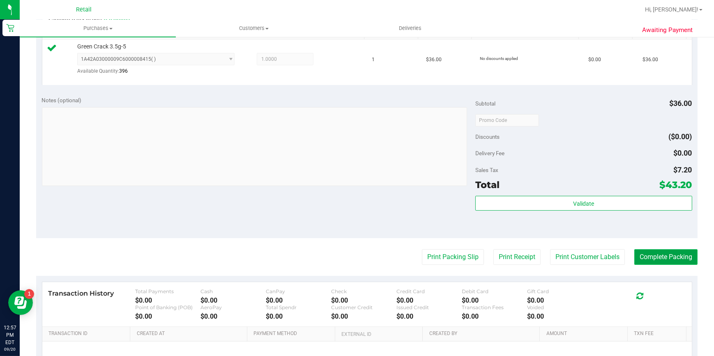
click at [662, 259] on button "Complete Packing" at bounding box center [665, 257] width 63 height 16
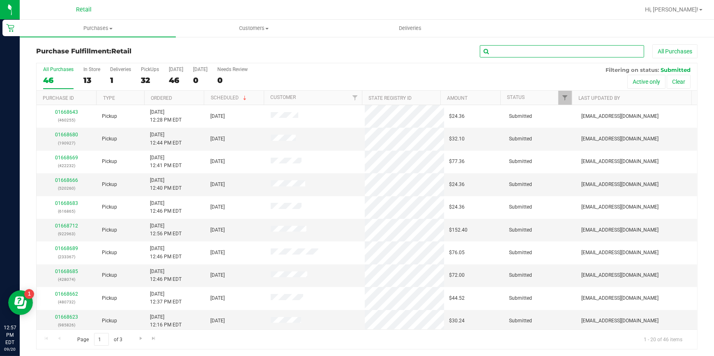
click at [510, 46] on input "text" at bounding box center [562, 51] width 164 height 12
click at [508, 51] on input "text" at bounding box center [562, 51] width 164 height 12
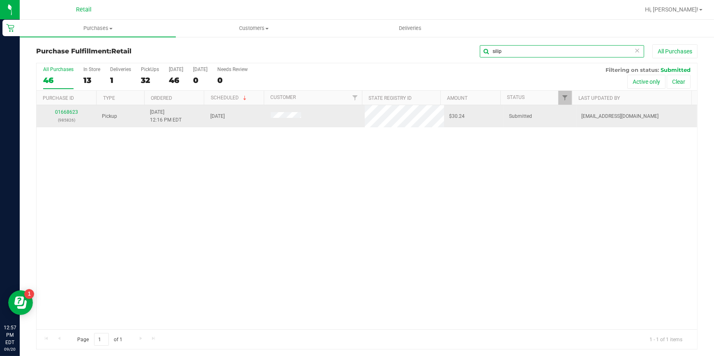
type input "silip"
click at [73, 117] on p "(985826)" at bounding box center [66, 120] width 51 height 8
click at [74, 112] on link "01668623" at bounding box center [66, 112] width 23 height 6
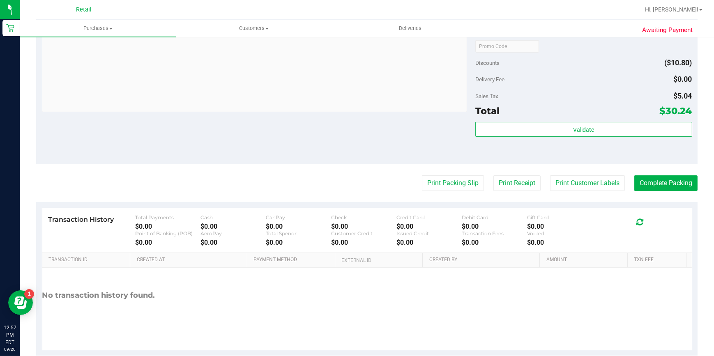
scroll to position [299, 0]
click at [661, 180] on button "Complete Packing" at bounding box center [665, 183] width 63 height 16
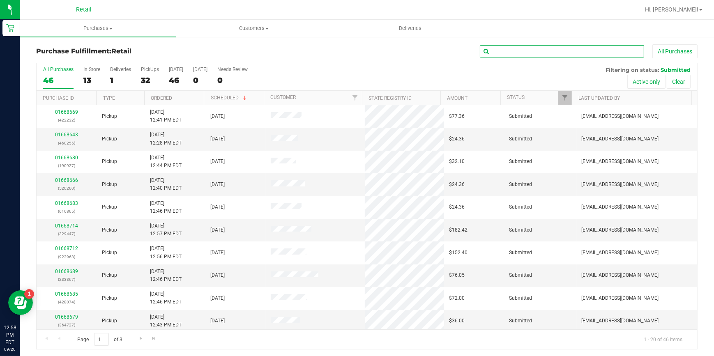
click at [559, 48] on input "text" at bounding box center [562, 51] width 164 height 12
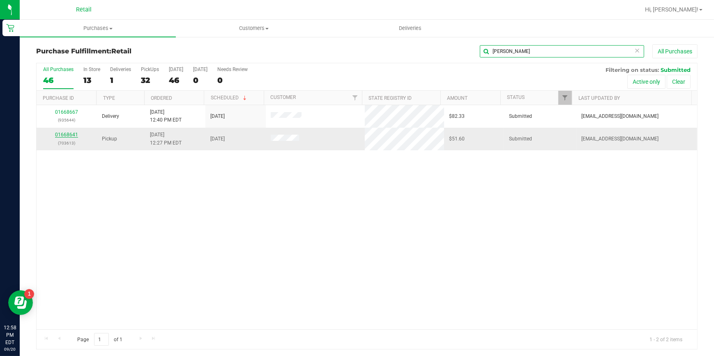
type input "[PERSON_NAME]"
click at [74, 136] on link "01668641" at bounding box center [66, 135] width 23 height 6
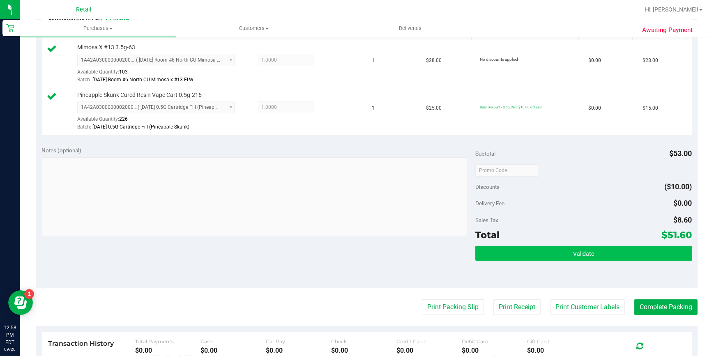
scroll to position [224, 0]
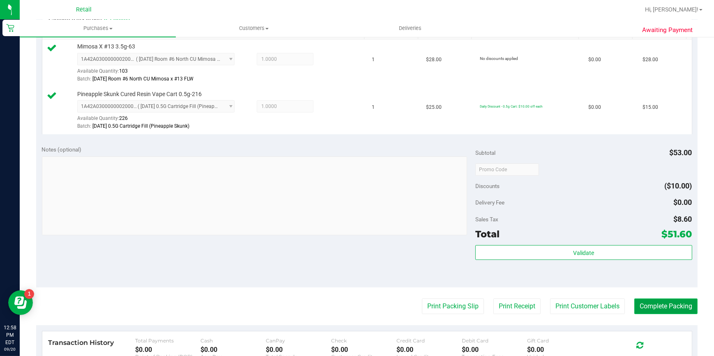
click at [641, 304] on button "Complete Packing" at bounding box center [665, 307] width 63 height 16
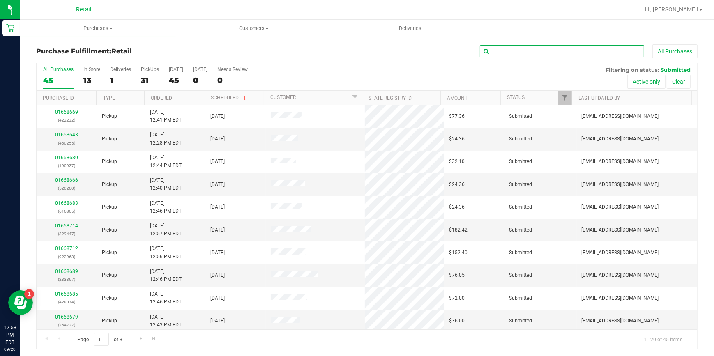
click at [516, 53] on input "text" at bounding box center [562, 51] width 164 height 12
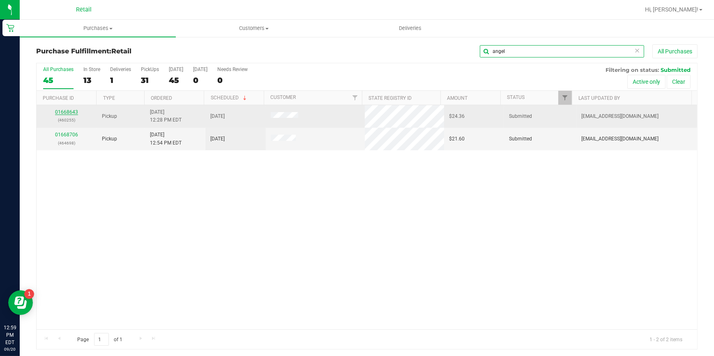
type input "angel"
click at [69, 111] on link "01668643" at bounding box center [66, 112] width 23 height 6
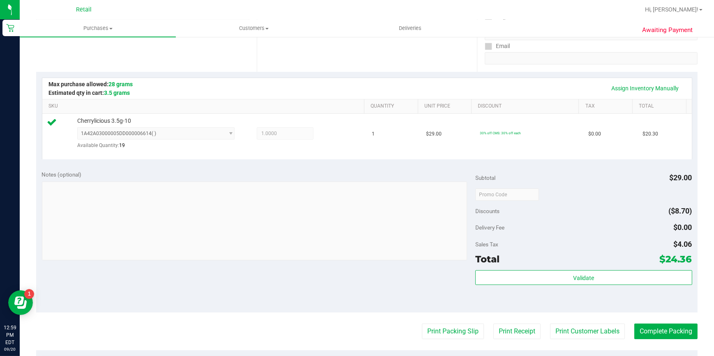
scroll to position [186, 0]
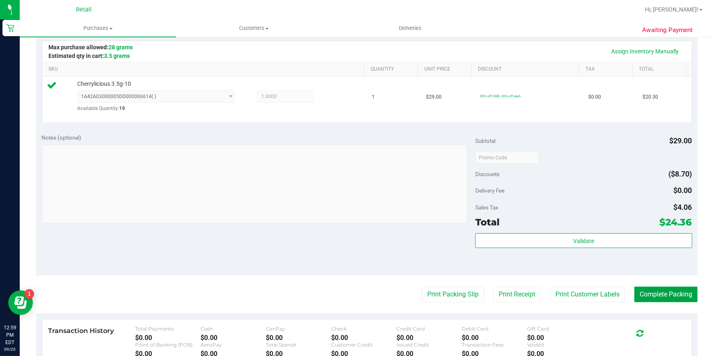
click at [674, 291] on button "Complete Packing" at bounding box center [665, 295] width 63 height 16
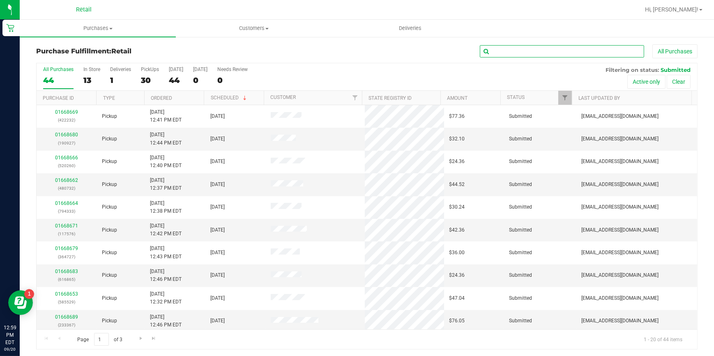
click at [493, 54] on input "text" at bounding box center [562, 51] width 164 height 12
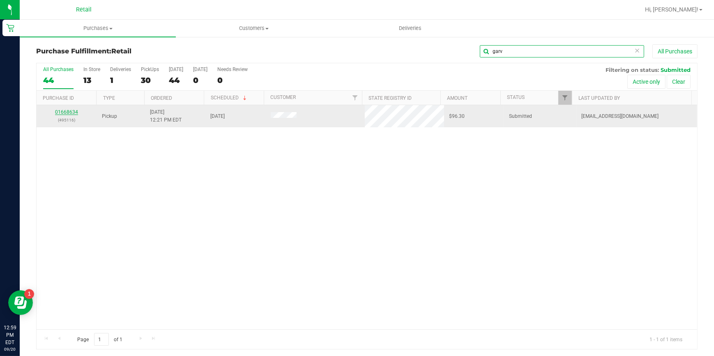
type input "garv"
click at [73, 112] on link "01668634" at bounding box center [66, 112] width 23 height 6
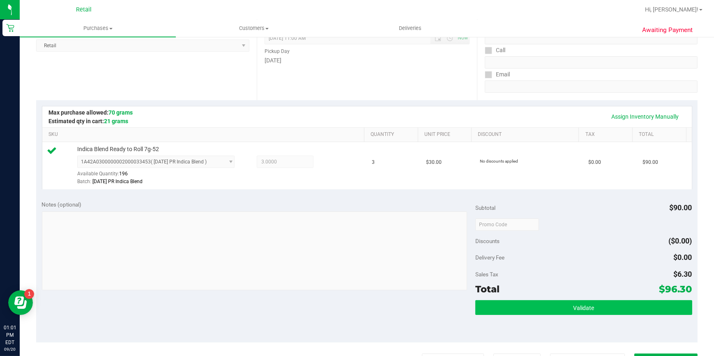
scroll to position [186, 0]
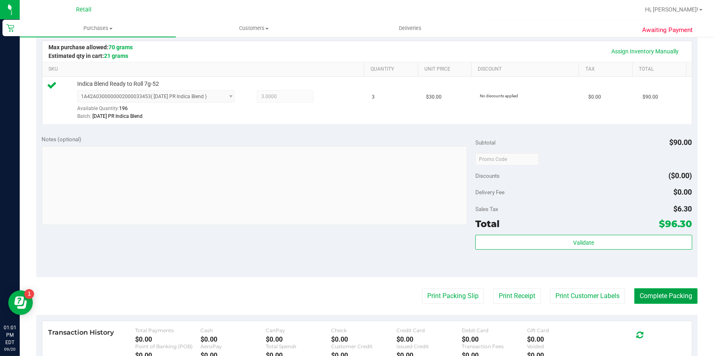
click at [645, 300] on button "Complete Packing" at bounding box center [665, 296] width 63 height 16
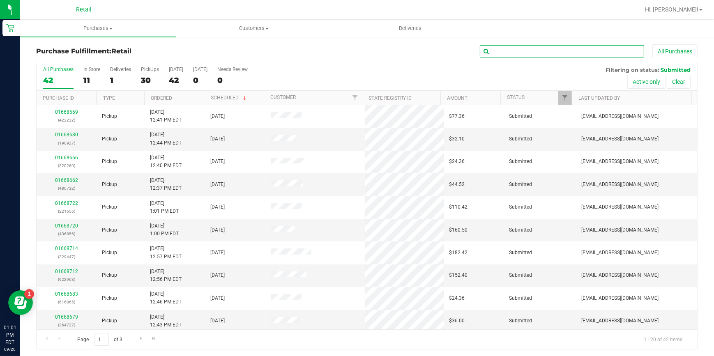
click at [561, 53] on input "text" at bounding box center [562, 51] width 164 height 12
click at [557, 51] on input "text" at bounding box center [562, 51] width 164 height 12
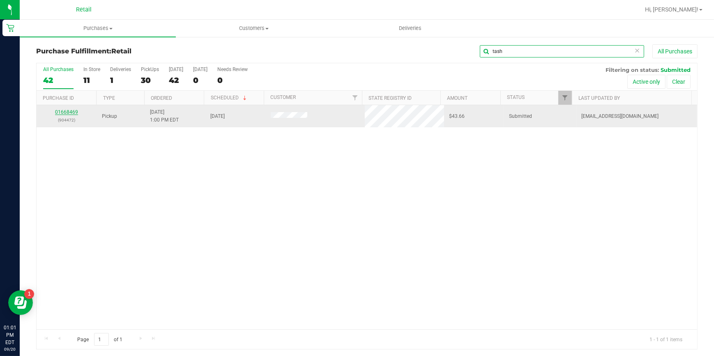
type input "tash"
click at [73, 113] on link "01668469" at bounding box center [66, 112] width 23 height 6
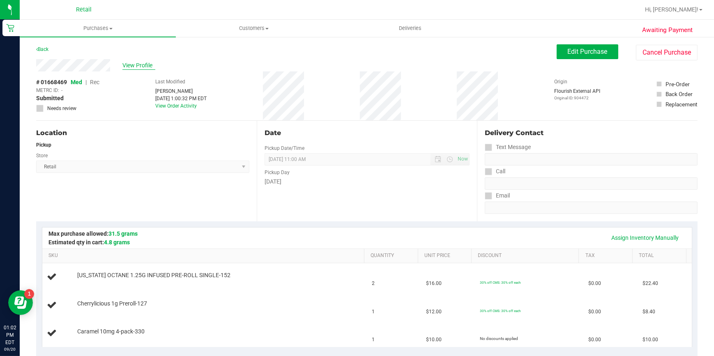
click at [141, 66] on span "View Profile" at bounding box center [138, 65] width 33 height 9
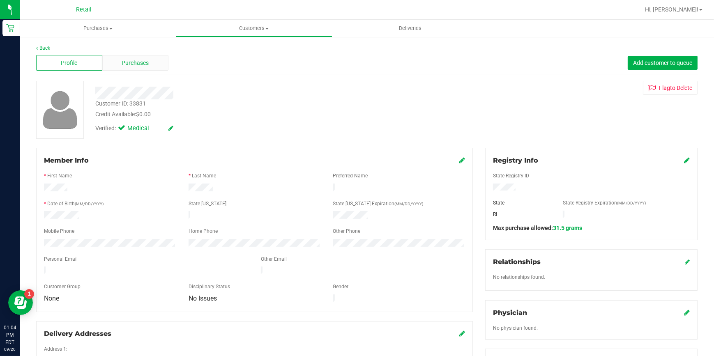
click at [139, 63] on span "Purchases" at bounding box center [135, 63] width 27 height 9
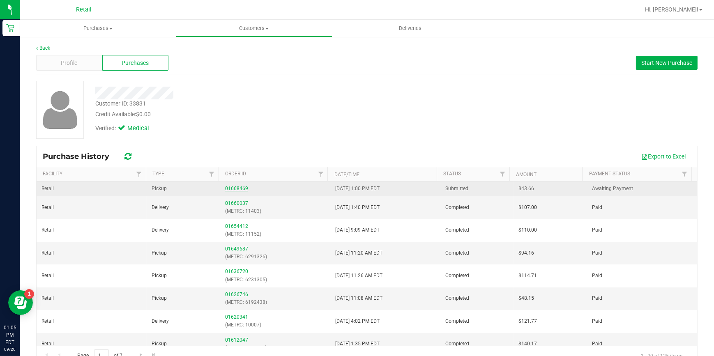
click at [225, 188] on link "01668469" at bounding box center [236, 189] width 23 height 6
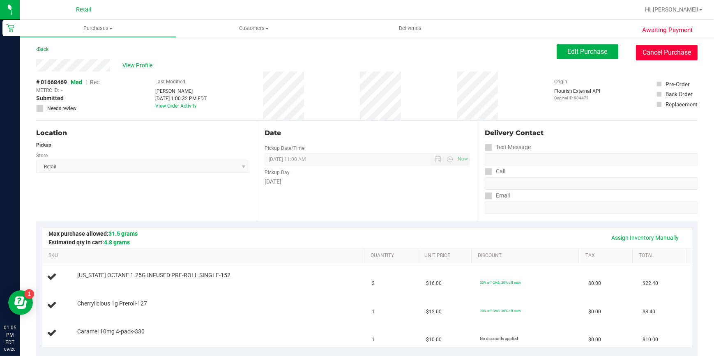
click at [683, 50] on button "Cancel Purchase" at bounding box center [667, 53] width 62 height 16
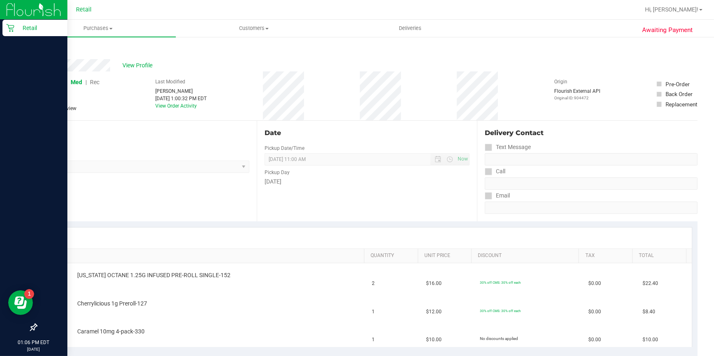
click at [7, 24] on icon at bounding box center [10, 28] width 8 height 8
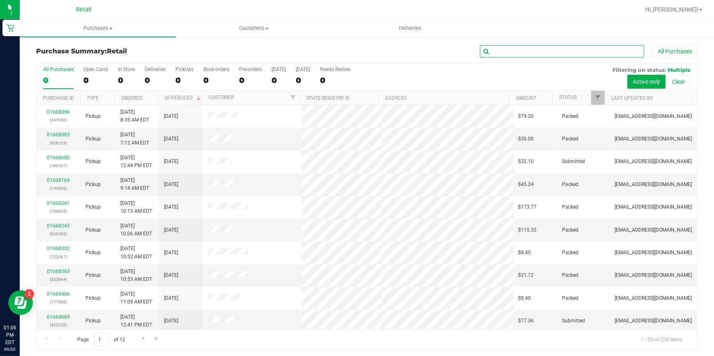
click at [533, 51] on input "text" at bounding box center [562, 51] width 164 height 12
click at [560, 49] on input "text" at bounding box center [562, 51] width 164 height 12
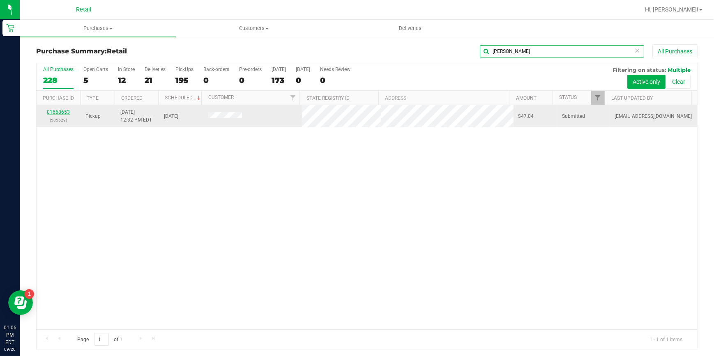
type input "[PERSON_NAME]"
click at [60, 110] on link "01668653" at bounding box center [58, 112] width 23 height 6
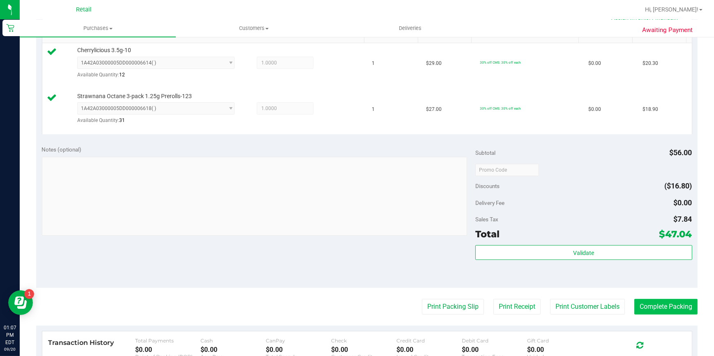
scroll to position [224, 0]
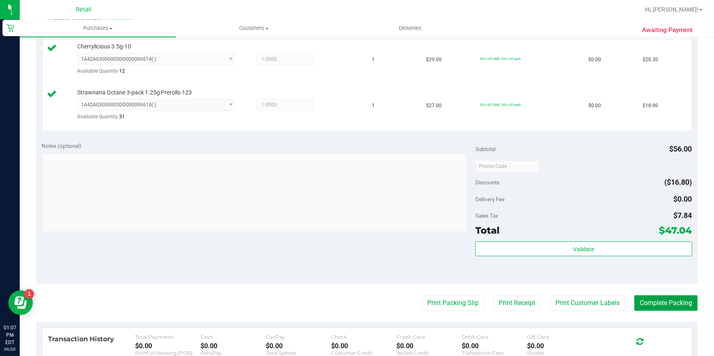
click at [669, 297] on button "Complete Packing" at bounding box center [665, 303] width 63 height 16
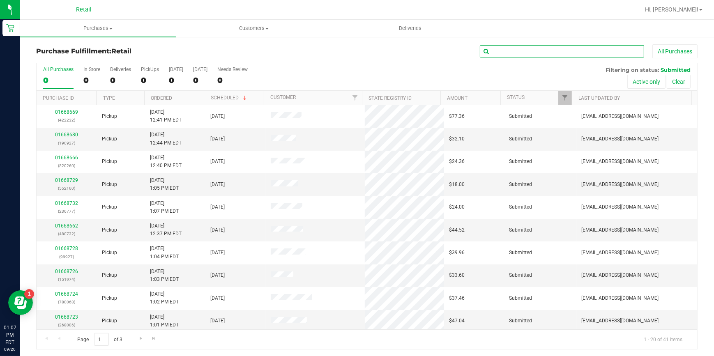
click at [546, 53] on input "text" at bounding box center [562, 51] width 164 height 12
click at [523, 52] on input "text" at bounding box center [562, 51] width 164 height 12
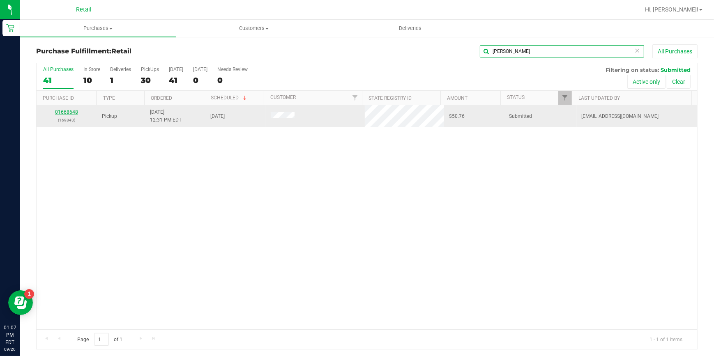
type input "[PERSON_NAME]"
click at [73, 111] on link "01668648" at bounding box center [66, 112] width 23 height 6
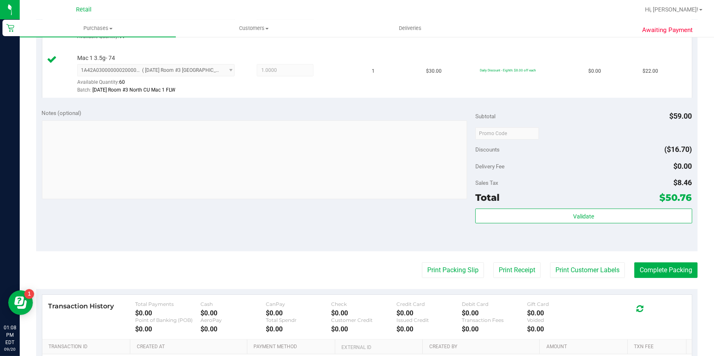
scroll to position [261, 0]
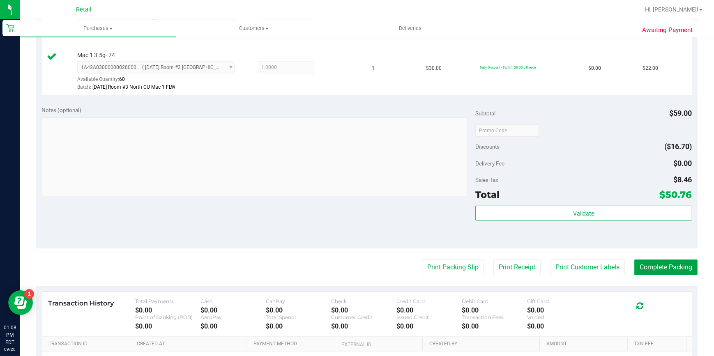
click at [634, 269] on button "Complete Packing" at bounding box center [665, 268] width 63 height 16
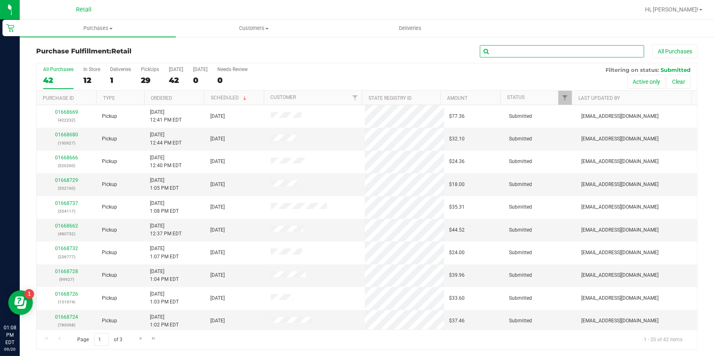
click at [524, 48] on input "text" at bounding box center [562, 51] width 164 height 12
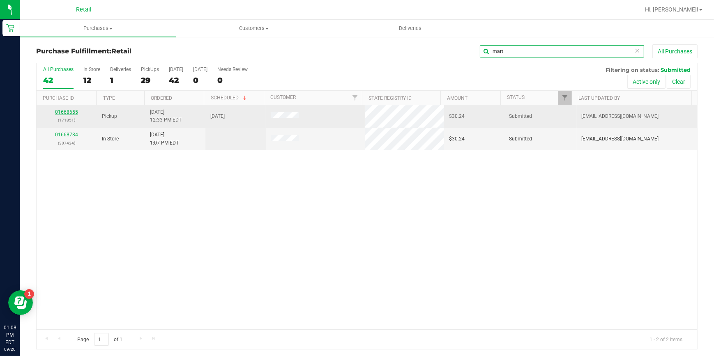
type input "mart"
click at [68, 113] on link "01668655" at bounding box center [66, 112] width 23 height 6
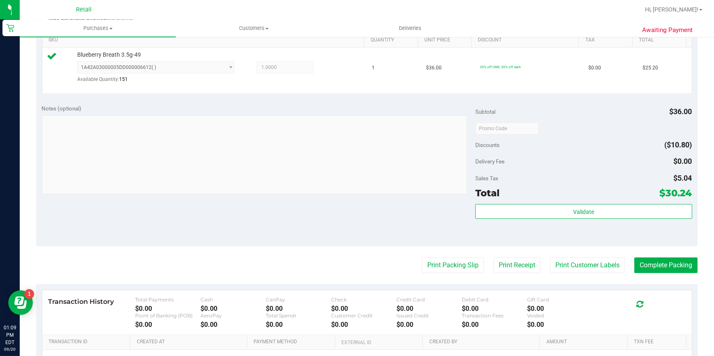
scroll to position [224, 0]
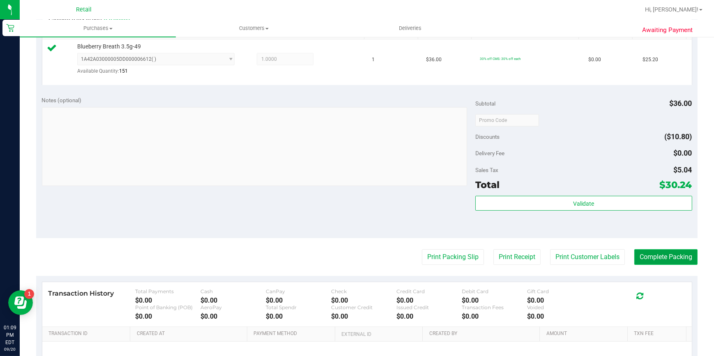
click at [666, 255] on button "Complete Packing" at bounding box center [665, 257] width 63 height 16
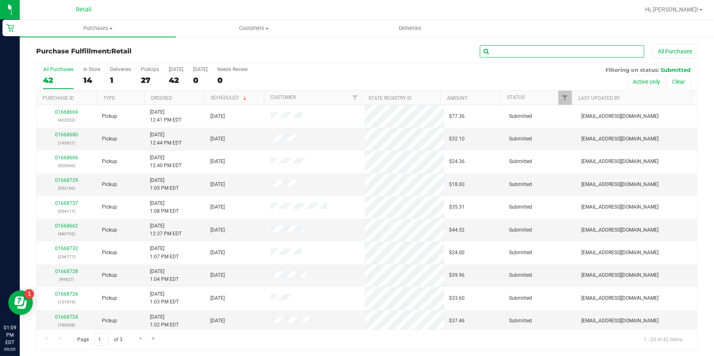
click at [497, 52] on input "text" at bounding box center [562, 51] width 164 height 12
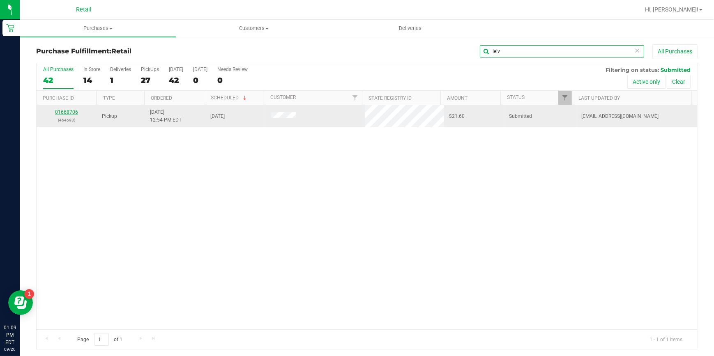
type input "leiv"
click at [73, 113] on link "01668706" at bounding box center [66, 112] width 23 height 6
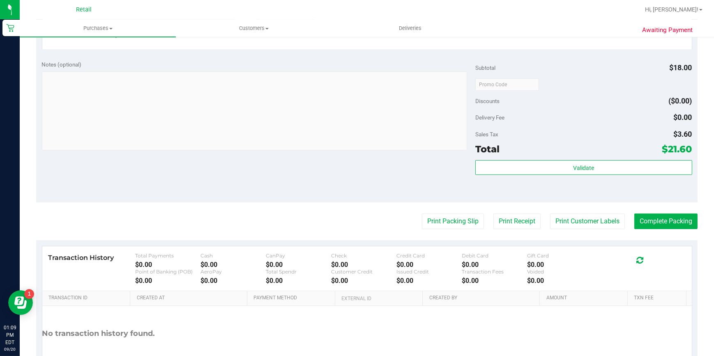
scroll to position [261, 0]
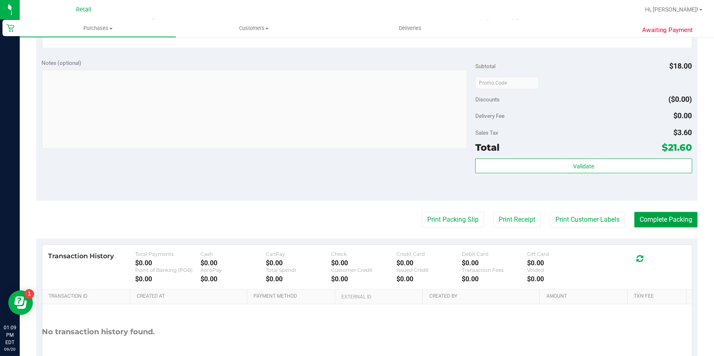
click at [668, 212] on button "Complete Packing" at bounding box center [665, 220] width 63 height 16
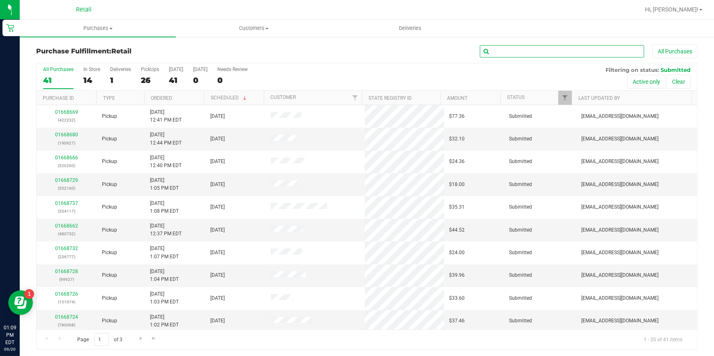
click at [549, 51] on input "text" at bounding box center [562, 51] width 164 height 12
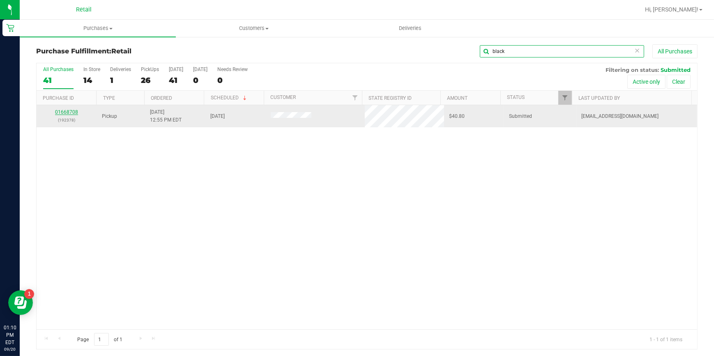
type input "black"
click at [76, 113] on link "01668708" at bounding box center [66, 112] width 23 height 6
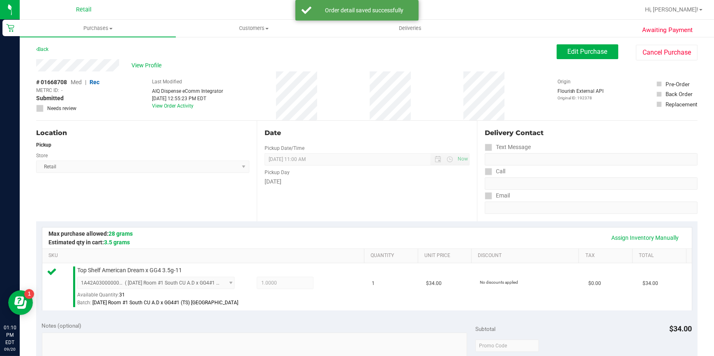
scroll to position [224, 0]
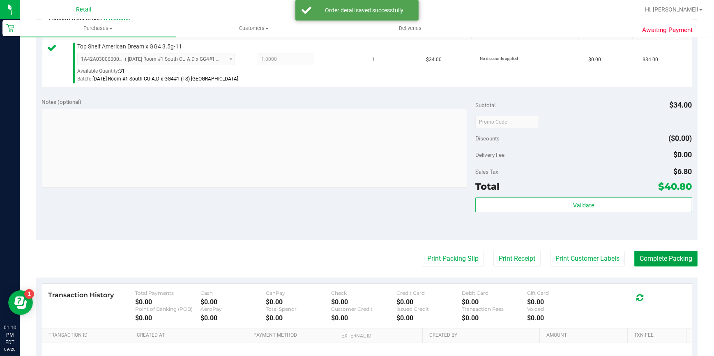
click at [667, 262] on button "Complete Packing" at bounding box center [665, 259] width 63 height 16
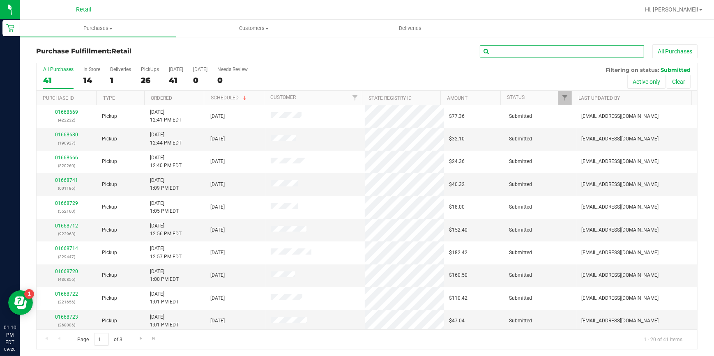
click at [580, 55] on input "text" at bounding box center [562, 51] width 164 height 12
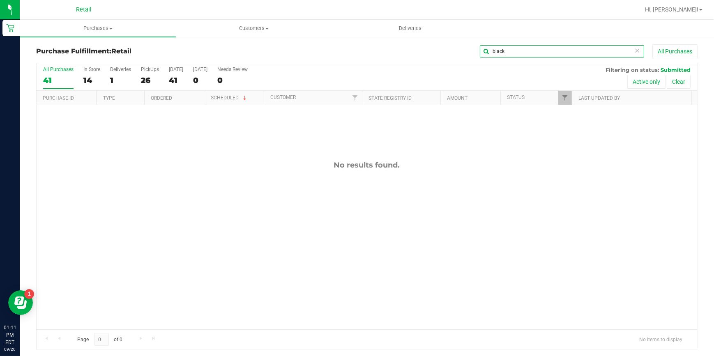
drag, startPoint x: 517, startPoint y: 50, endPoint x: 313, endPoint y: 47, distance: 203.7
click at [315, 48] on div "black All Purchases" at bounding box center [477, 51] width 441 height 14
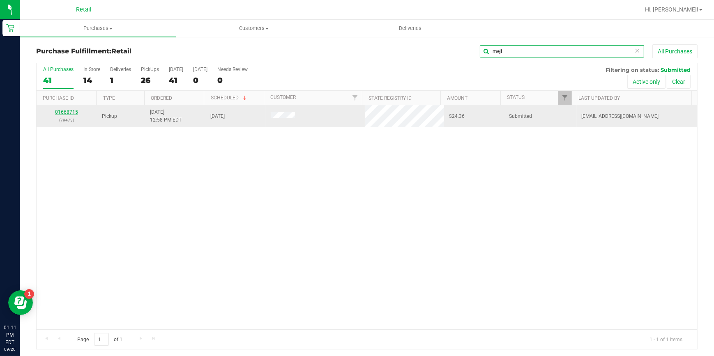
type input "meji"
click at [74, 113] on link "01668715" at bounding box center [66, 112] width 23 height 6
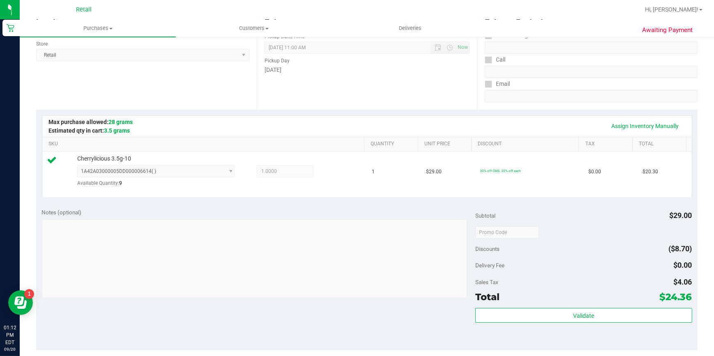
scroll to position [224, 0]
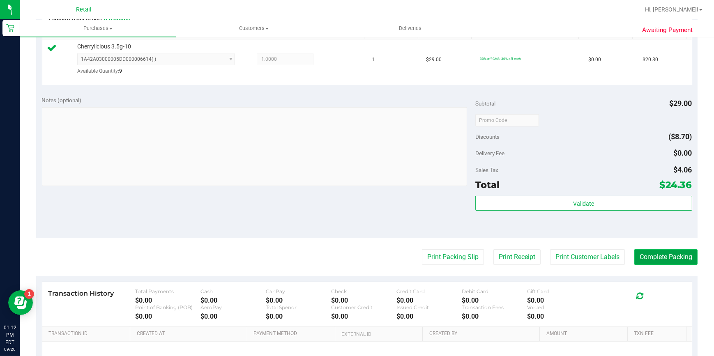
click at [671, 258] on button "Complete Packing" at bounding box center [665, 257] width 63 height 16
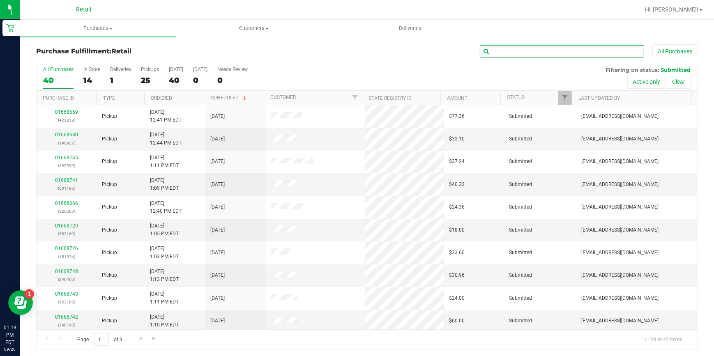
click at [506, 48] on input "text" at bounding box center [562, 51] width 164 height 12
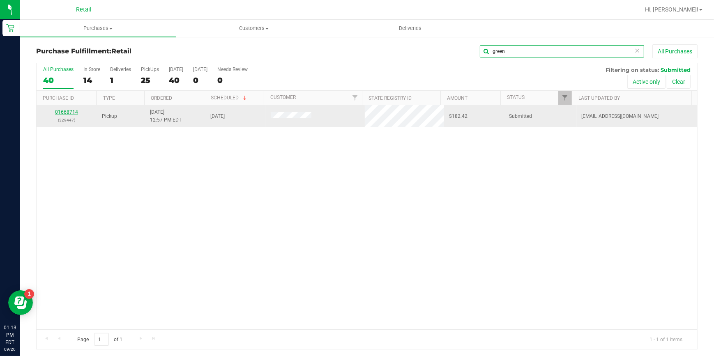
type input "green"
click at [71, 114] on link "01668714" at bounding box center [66, 112] width 23 height 6
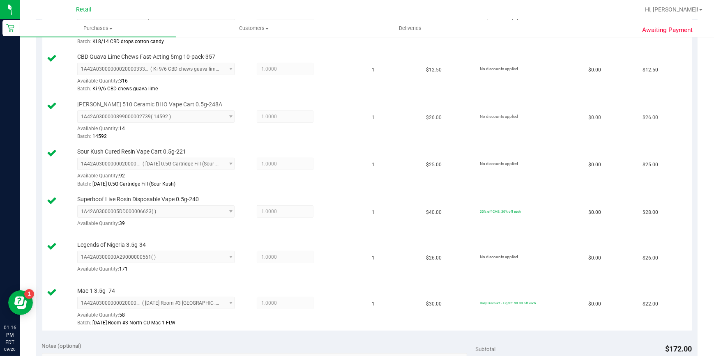
scroll to position [448, 0]
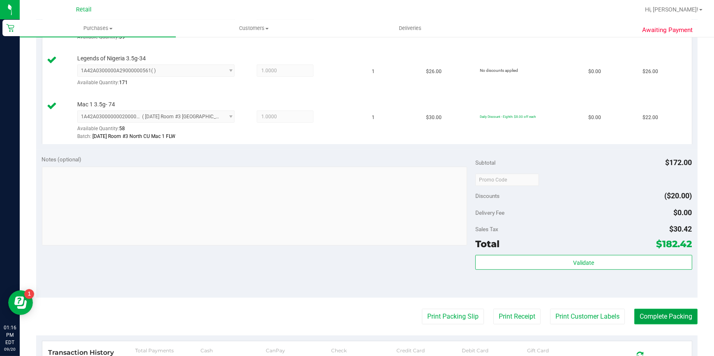
click at [665, 313] on button "Complete Packing" at bounding box center [665, 317] width 63 height 16
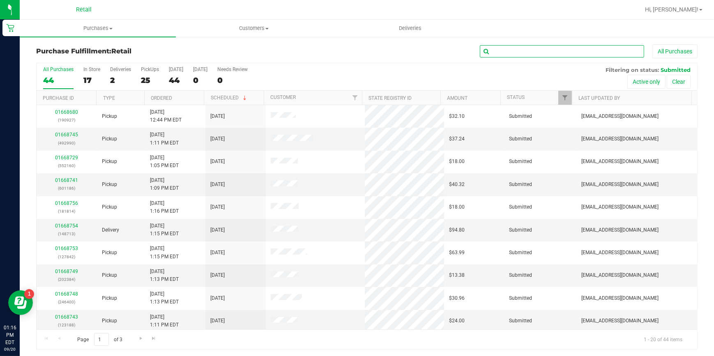
click at [520, 50] on input "text" at bounding box center [562, 51] width 164 height 12
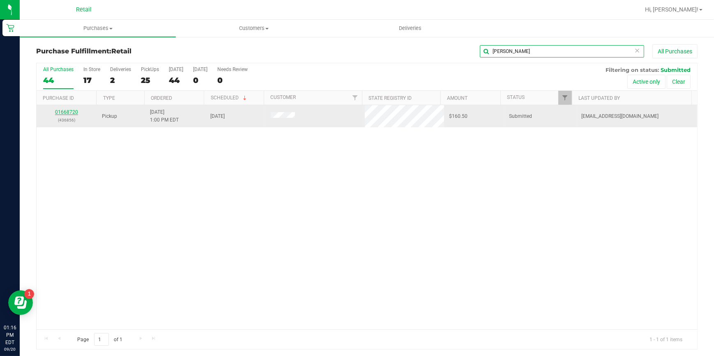
type input "[PERSON_NAME]"
click at [69, 115] on link "01668720" at bounding box center [66, 112] width 23 height 6
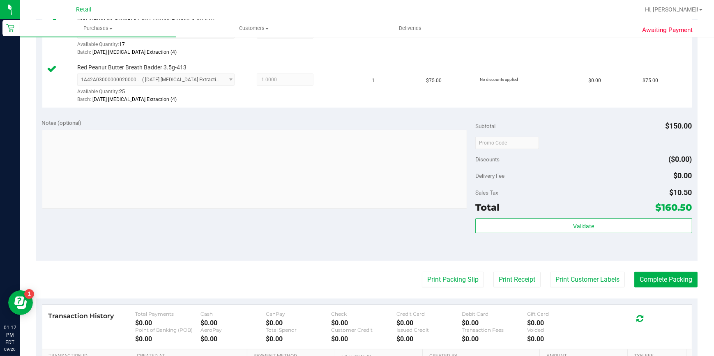
scroll to position [261, 0]
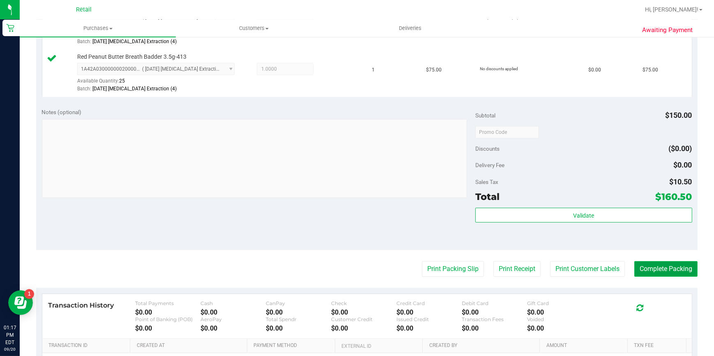
click at [678, 267] on button "Complete Packing" at bounding box center [665, 269] width 63 height 16
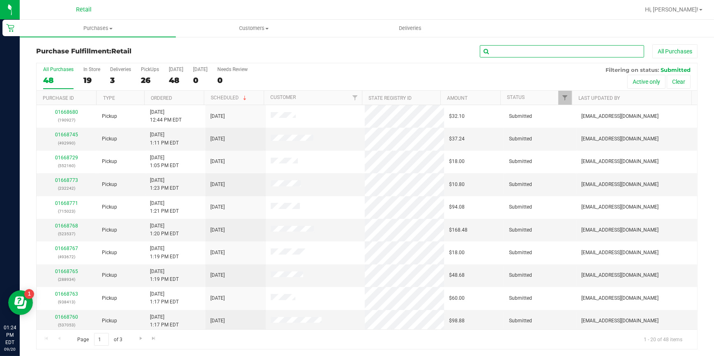
click at [515, 53] on input "text" at bounding box center [562, 51] width 164 height 12
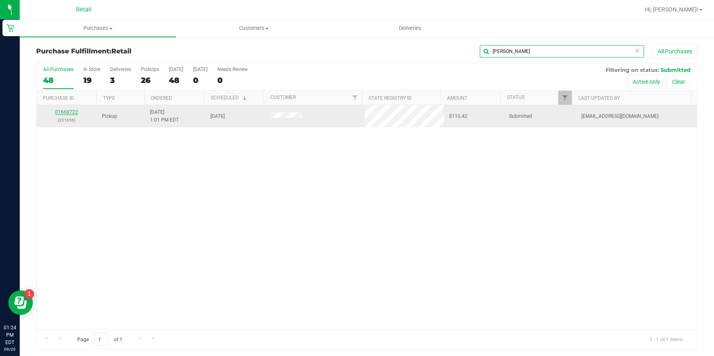
type input "[PERSON_NAME]"
click at [62, 112] on link "01668722" at bounding box center [66, 112] width 23 height 6
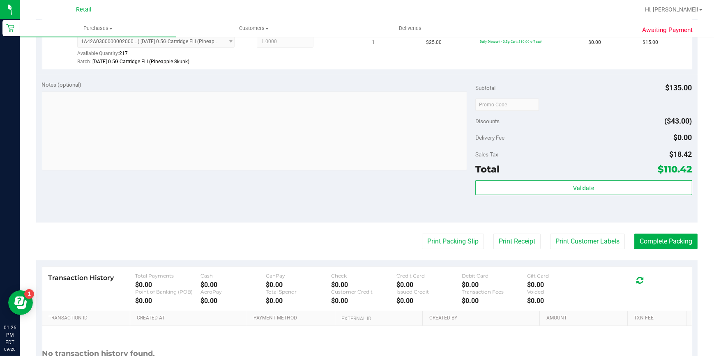
scroll to position [406, 0]
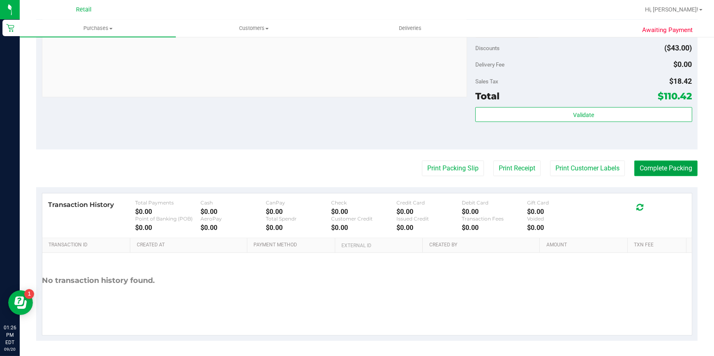
click at [661, 169] on button "Complete Packing" at bounding box center [665, 169] width 63 height 16
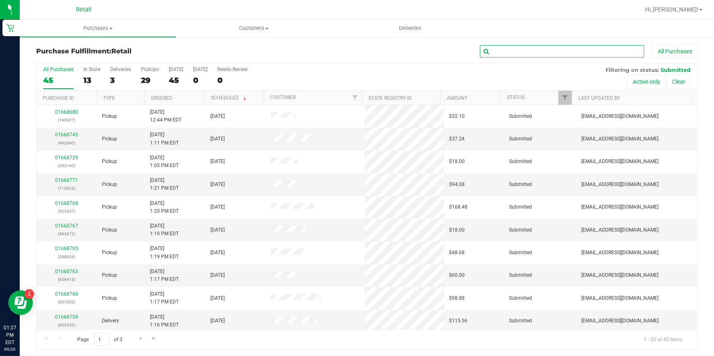
click at [520, 54] on input "text" at bounding box center [562, 51] width 164 height 12
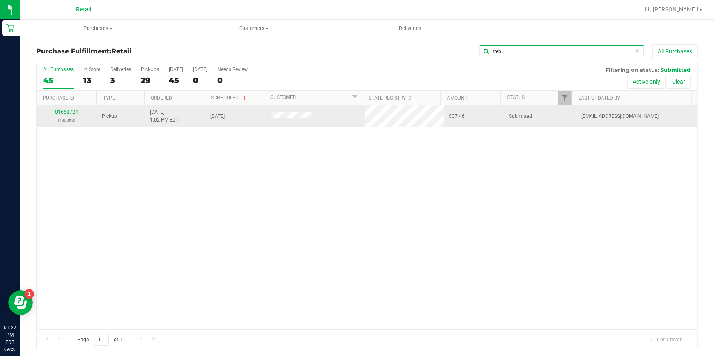
type input "treb"
click at [73, 113] on link "01668724" at bounding box center [66, 112] width 23 height 6
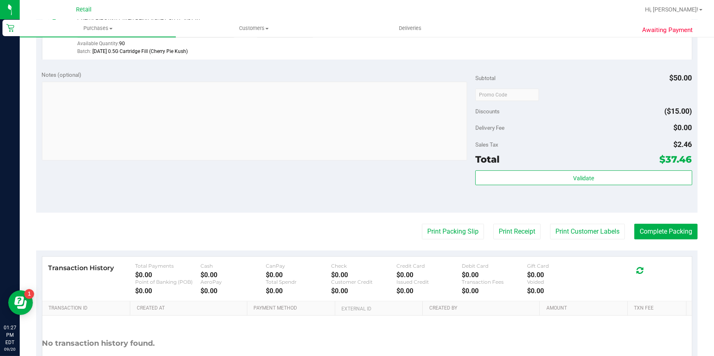
scroll to position [361, 0]
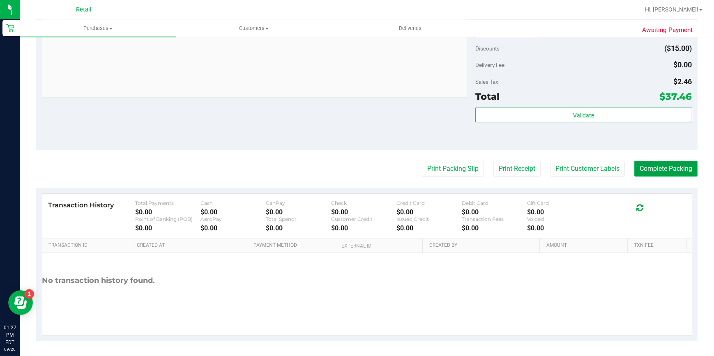
click at [646, 169] on button "Complete Packing" at bounding box center [665, 169] width 63 height 16
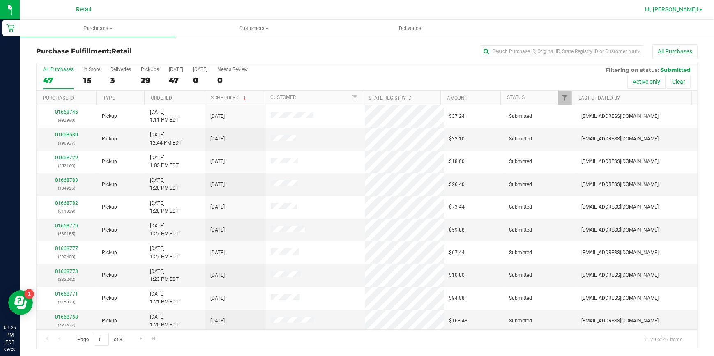
click at [687, 7] on span "Hi, [PERSON_NAME]!" at bounding box center [671, 9] width 53 height 7
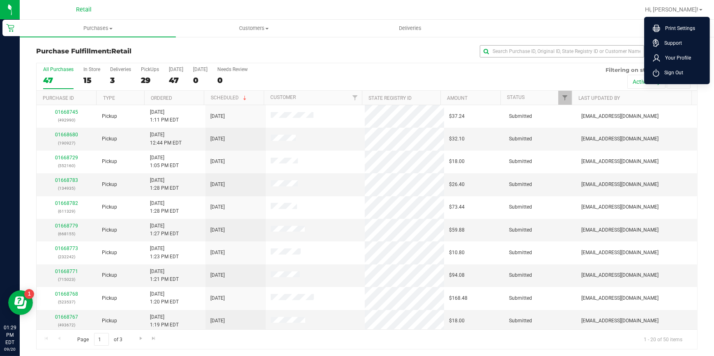
click at [674, 70] on span "Sign Out" at bounding box center [671, 73] width 24 height 8
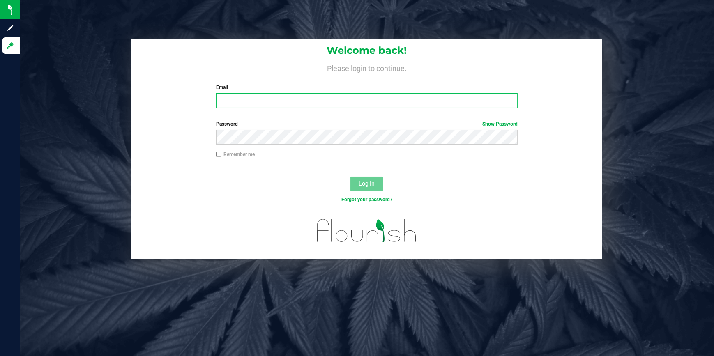
type input "[EMAIL_ADDRESS][DOMAIN_NAME]"
click at [235, 98] on input "[EMAIL_ADDRESS][DOMAIN_NAME]" at bounding box center [366, 100] width 301 height 15
click at [240, 103] on input "[EMAIL_ADDRESS][DOMAIN_NAME]" at bounding box center [366, 100] width 301 height 15
click at [269, 99] on input "[EMAIL_ADDRESS][DOMAIN_NAME]" at bounding box center [366, 100] width 301 height 15
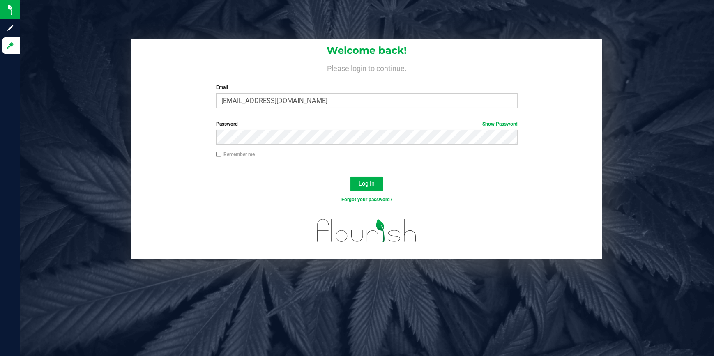
drag, startPoint x: 337, startPoint y: 99, endPoint x: 152, endPoint y: 116, distance: 185.2
click at [152, 116] on form "Welcome back! Please login to continue. Email [PERSON_NAME][EMAIL_ADDRESS][DOMA…" at bounding box center [367, 149] width 459 height 221
type input "[EMAIL_ADDRESS][DOMAIN_NAME]"
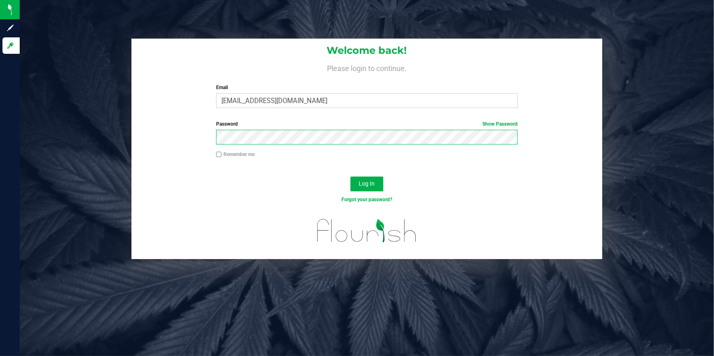
click at [130, 136] on div "Welcome back! Please login to continue. Email [EMAIL_ADDRESS][DOMAIN_NAME] Requ…" at bounding box center [367, 149] width 706 height 221
click at [350, 177] on button "Log In" at bounding box center [366, 184] width 33 height 15
